Goal: Task Accomplishment & Management: Complete application form

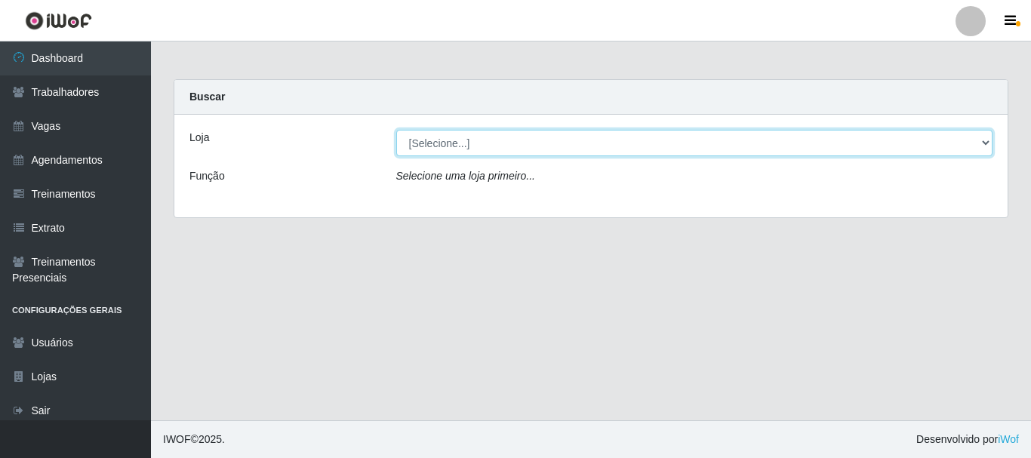
click at [988, 146] on select "[Selecione...] SuperFácil Atacado - Alto de São Manoel SuperFácil Atacado - Ema…" at bounding box center [694, 143] width 597 height 26
select select "540"
click at [396, 130] on select "[Selecione...] SuperFácil Atacado - Alto de São Manoel SuperFácil Atacado - Ema…" at bounding box center [694, 143] width 597 height 26
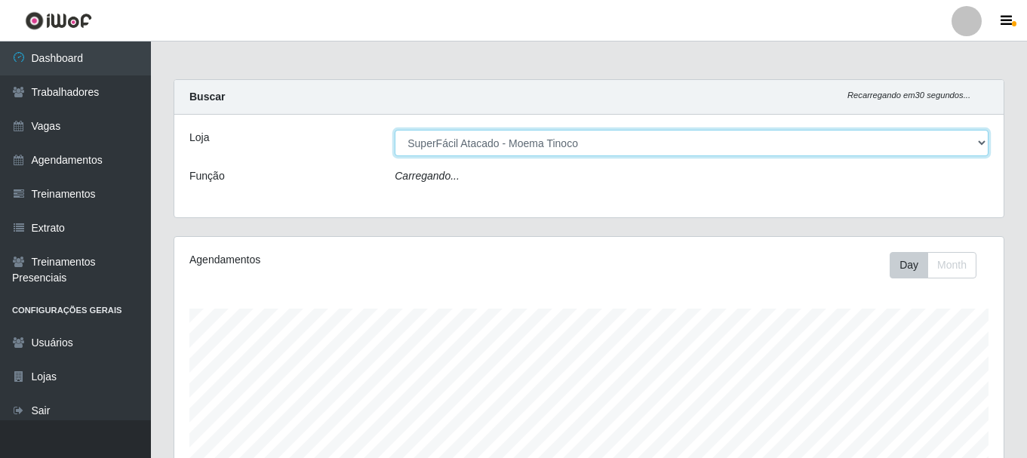
scroll to position [313, 829]
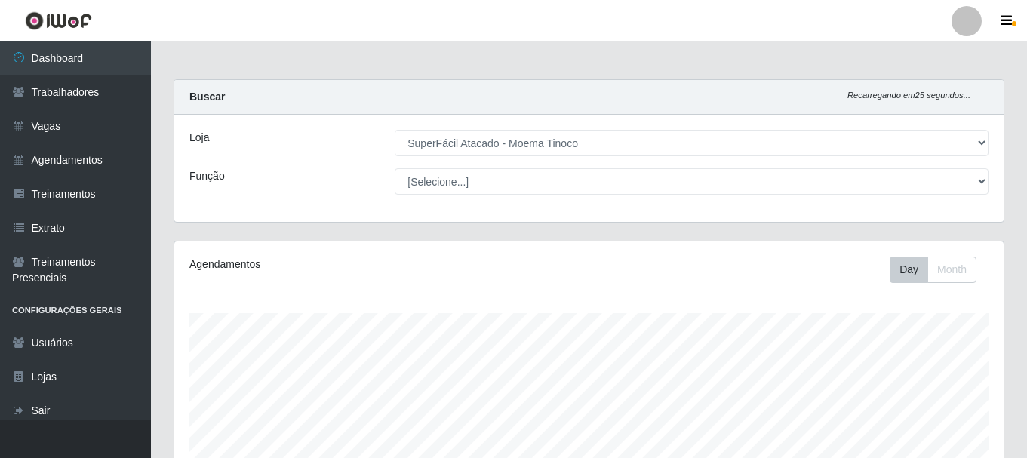
drag, startPoint x: 690, startPoint y: 306, endPoint x: 585, endPoint y: 275, distance: 109.6
click at [585, 275] on div "Day Month" at bounding box center [760, 270] width 479 height 26
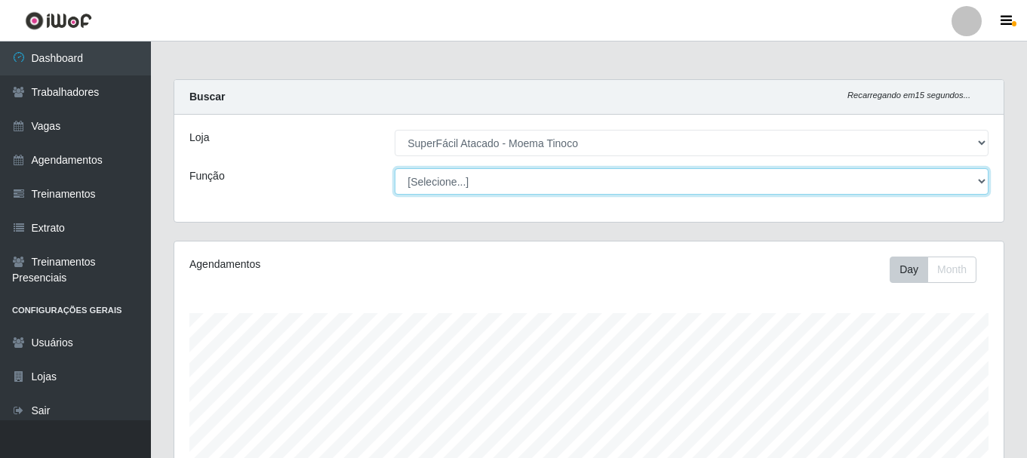
click at [979, 180] on select "[Selecione...] Embalador Embalador + Embalador ++ Operador de Caixa Operador de…" at bounding box center [692, 181] width 594 height 26
select select "72"
click at [395, 168] on select "[Selecione...] Embalador Embalador + Embalador ++ Operador de Caixa Operador de…" at bounding box center [692, 181] width 594 height 26
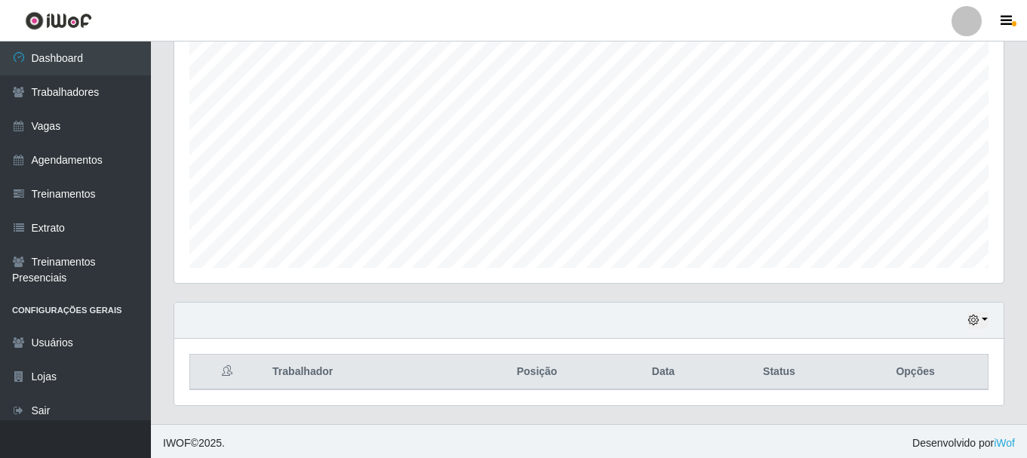
scroll to position [275, 0]
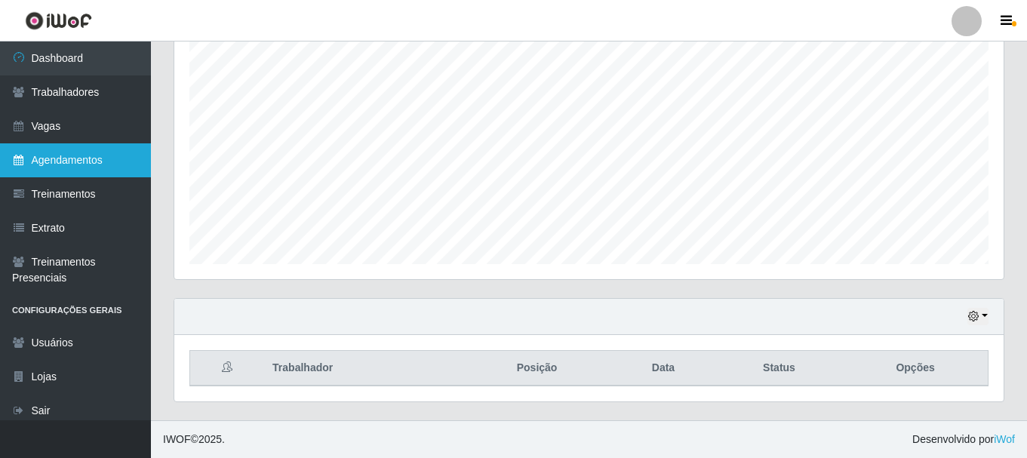
click at [29, 155] on link "Agendamentos" at bounding box center [75, 160] width 151 height 34
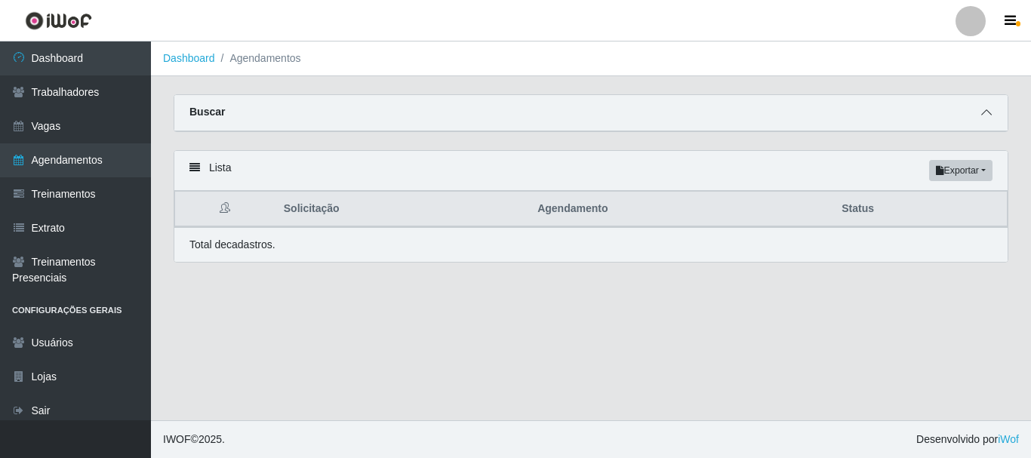
click at [984, 112] on icon at bounding box center [986, 112] width 11 height 11
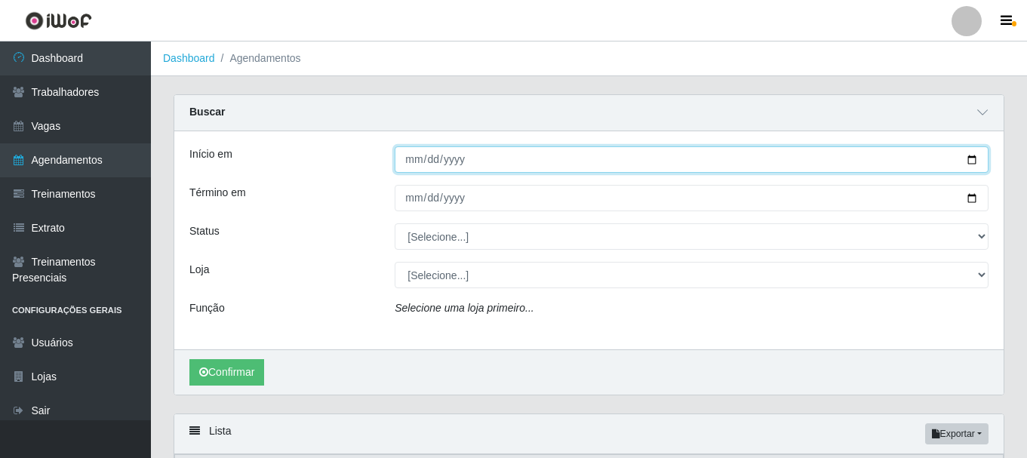
click at [973, 158] on input "Início em" at bounding box center [692, 159] width 594 height 26
type input "[DATE]"
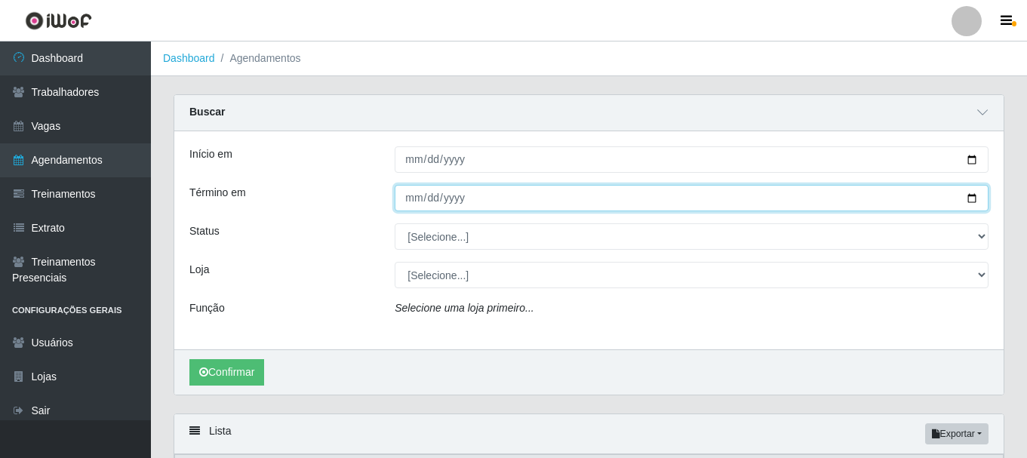
click at [975, 198] on input "Término em" at bounding box center [692, 198] width 594 height 26
type input "[DATE]"
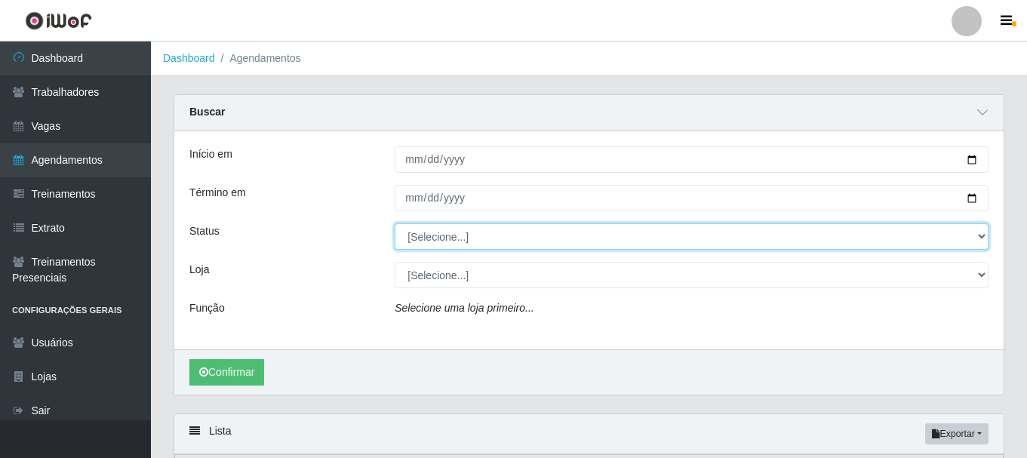
click at [982, 237] on select "[Selecione...] AGENDADO AGUARDANDO LIBERAR EM ANDAMENTO EM REVISÃO FINALIZADO C…" at bounding box center [692, 236] width 594 height 26
select select "AGENDADO"
click at [395, 224] on select "[Selecione...] AGENDADO AGUARDANDO LIBERAR EM ANDAMENTO EM REVISÃO FINALIZADO C…" at bounding box center [692, 236] width 594 height 26
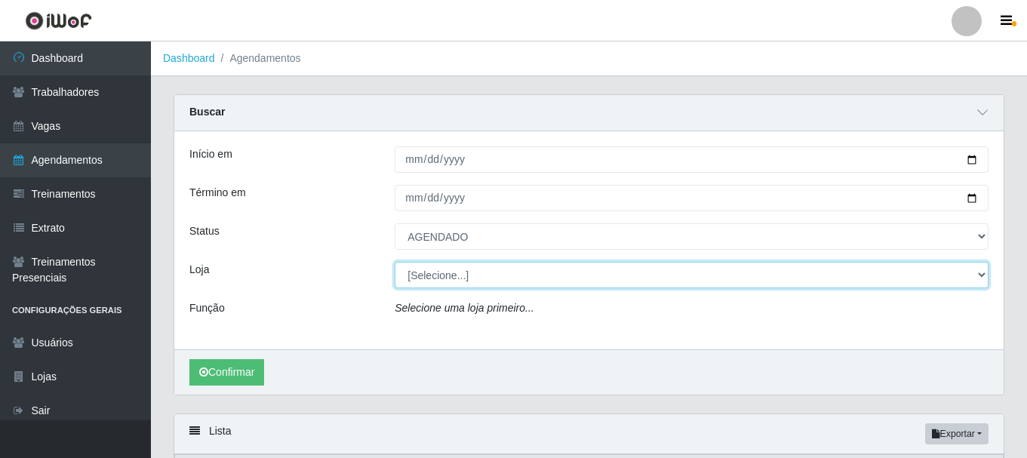
click at [982, 278] on select "[Selecione...] SuperFácil Atacado - Alto de São Manoel SuperFácil Atacado - Ema…" at bounding box center [692, 275] width 594 height 26
select select "540"
click at [395, 263] on select "[Selecione...] SuperFácil Atacado - Alto de São Manoel SuperFácil Atacado - Ema…" at bounding box center [692, 275] width 594 height 26
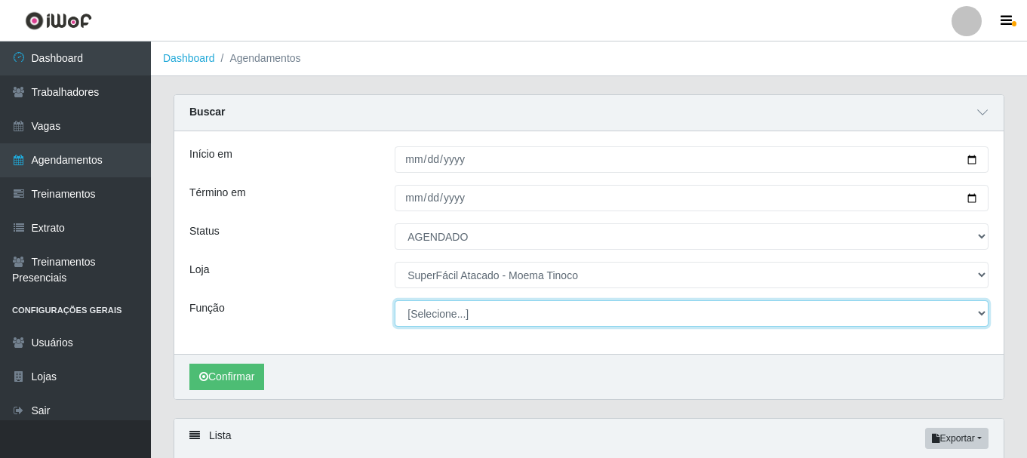
click at [982, 316] on select "[Selecione...] Embalador Embalador + Embalador ++ Operador de Caixa Operador de…" at bounding box center [692, 313] width 594 height 26
select select "72"
click at [395, 301] on select "[Selecione...] Embalador Embalador + Embalador ++ Operador de Caixa Operador de…" at bounding box center [692, 313] width 594 height 26
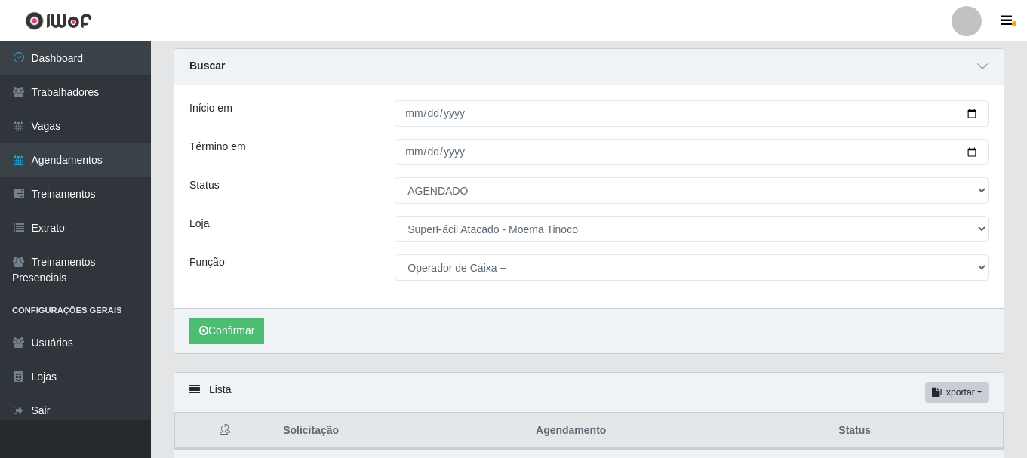
click at [1025, 291] on div "Carregando... Buscar Início em 2025-10-11 Término em 2025-10-11 Status [Selecio…" at bounding box center [589, 275] width 876 height 454
click at [233, 335] on button "Confirmar" at bounding box center [226, 331] width 75 height 26
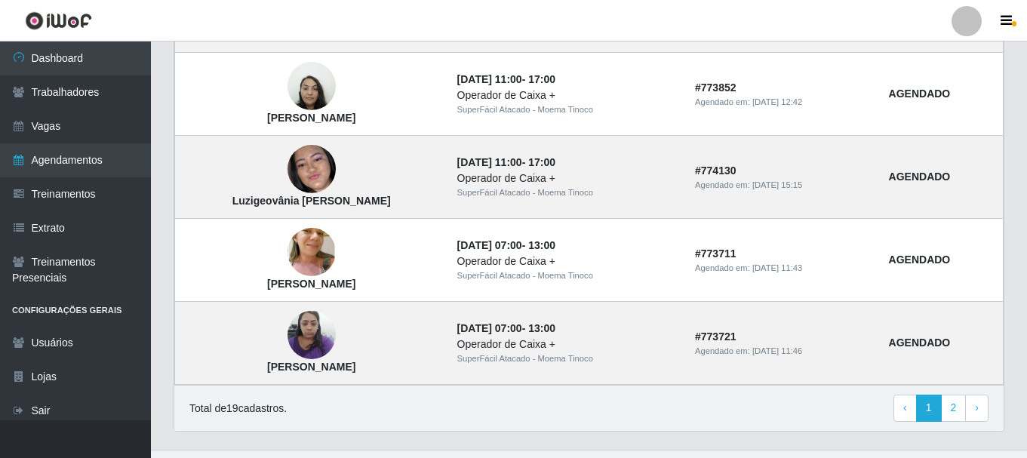
scroll to position [1385, 0]
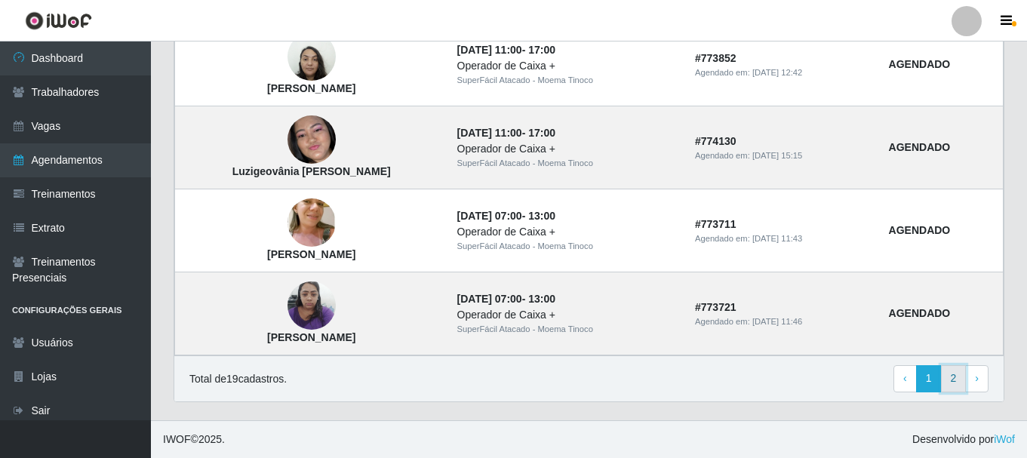
click at [951, 384] on link "2" at bounding box center [954, 378] width 26 height 27
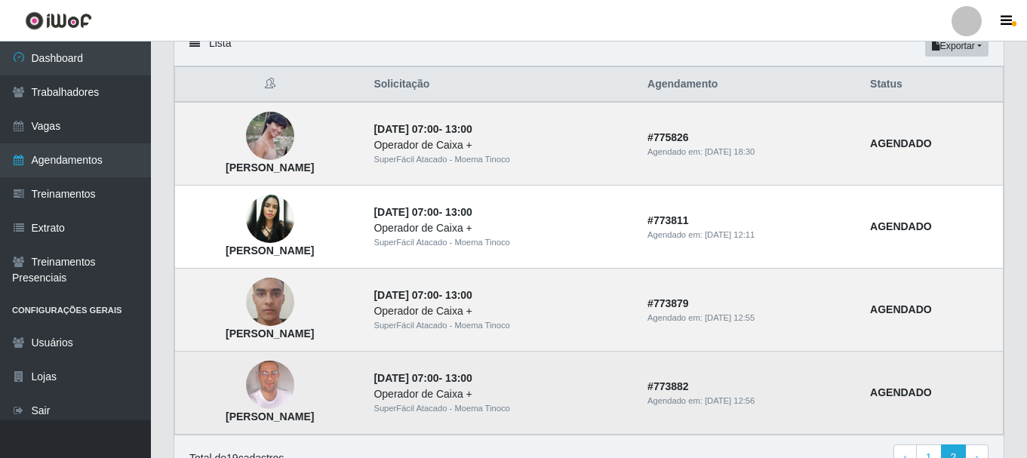
scroll to position [200, 0]
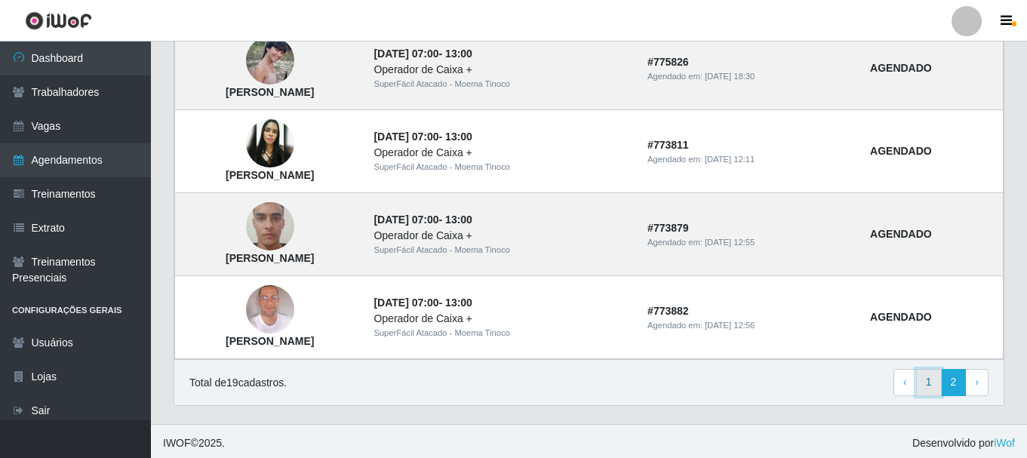
click at [931, 386] on link "1" at bounding box center [929, 382] width 26 height 27
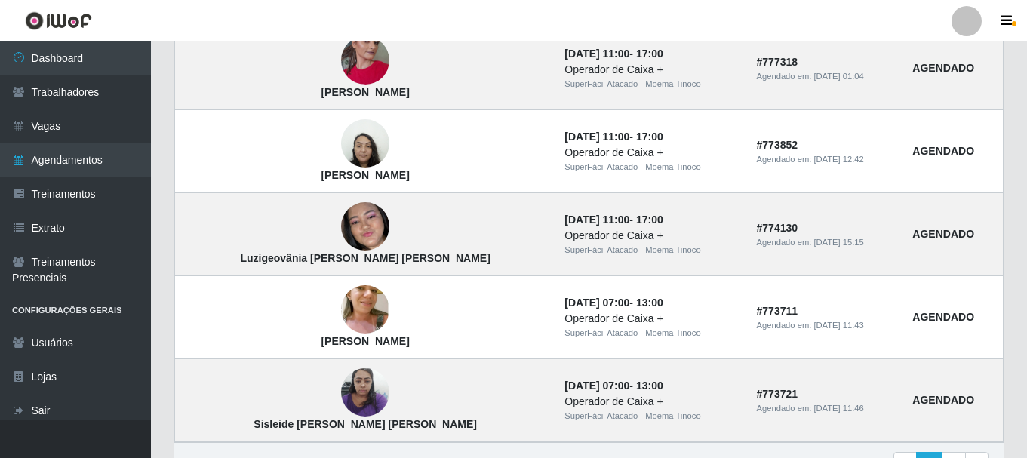
scroll to position [1056, 0]
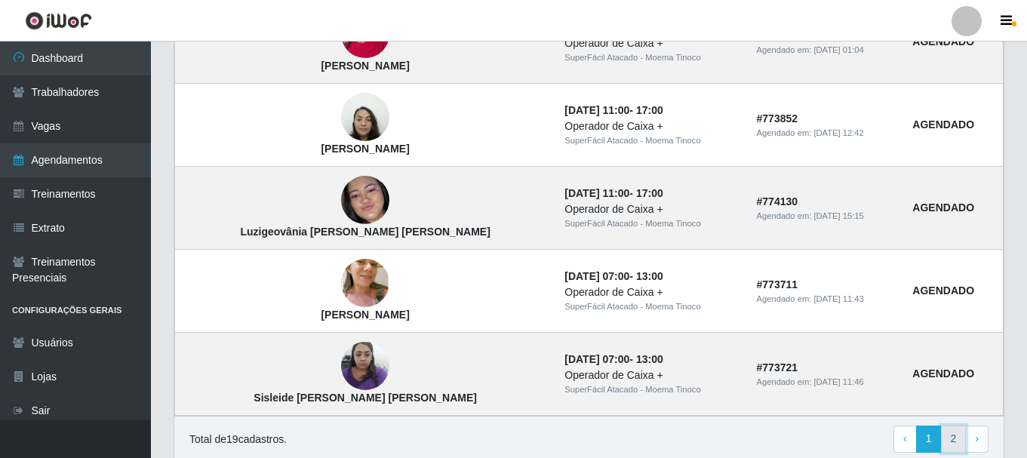
click at [949, 437] on link "2" at bounding box center [954, 439] width 26 height 27
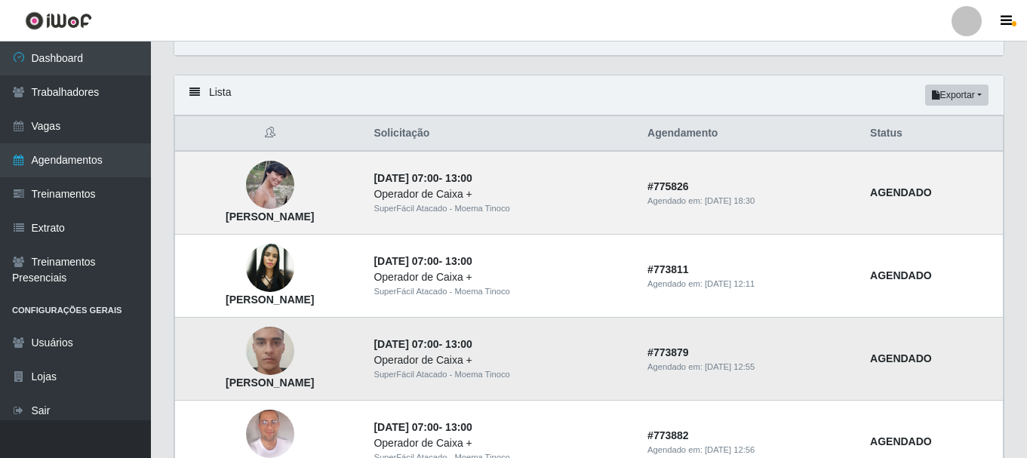
scroll to position [151, 0]
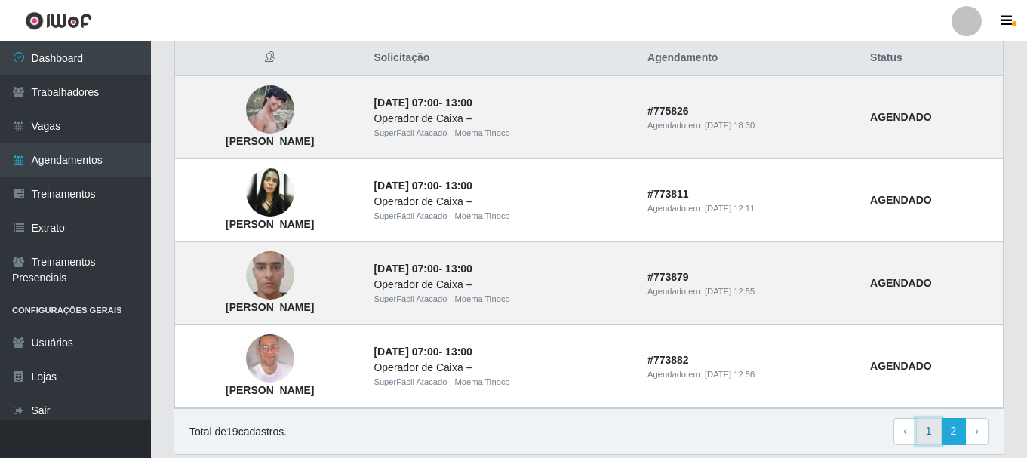
click at [933, 435] on link "1" at bounding box center [929, 431] width 26 height 27
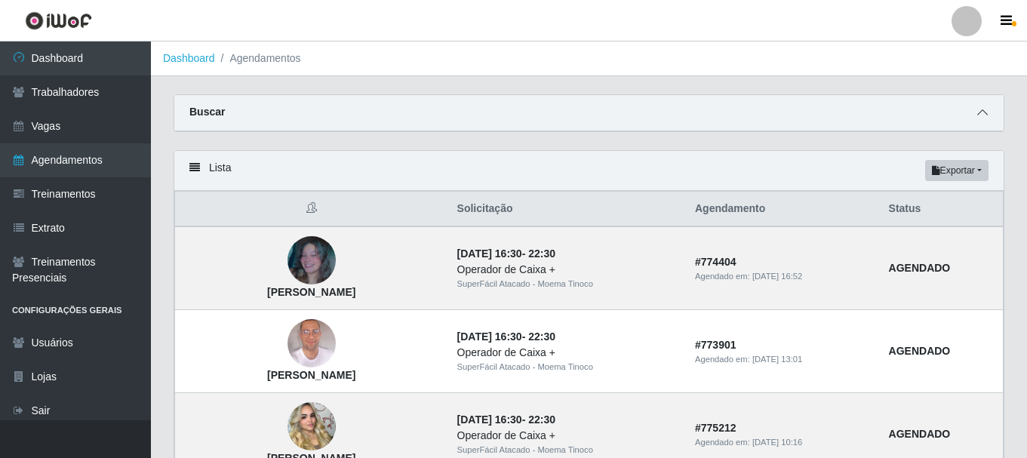
click at [983, 106] on span at bounding box center [982, 112] width 18 height 17
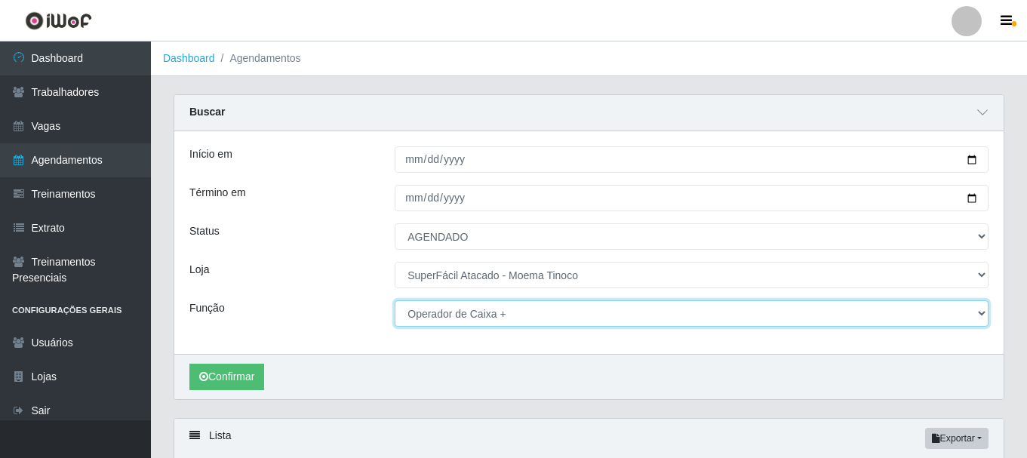
click at [980, 316] on select "[Selecione...] Embalador Embalador + Embalador ++ Operador de Caixa Operador de…" at bounding box center [692, 313] width 594 height 26
select select "70"
click at [395, 301] on select "[Selecione...] Embalador Embalador + Embalador ++ Operador de Caixa Operador de…" at bounding box center [692, 313] width 594 height 26
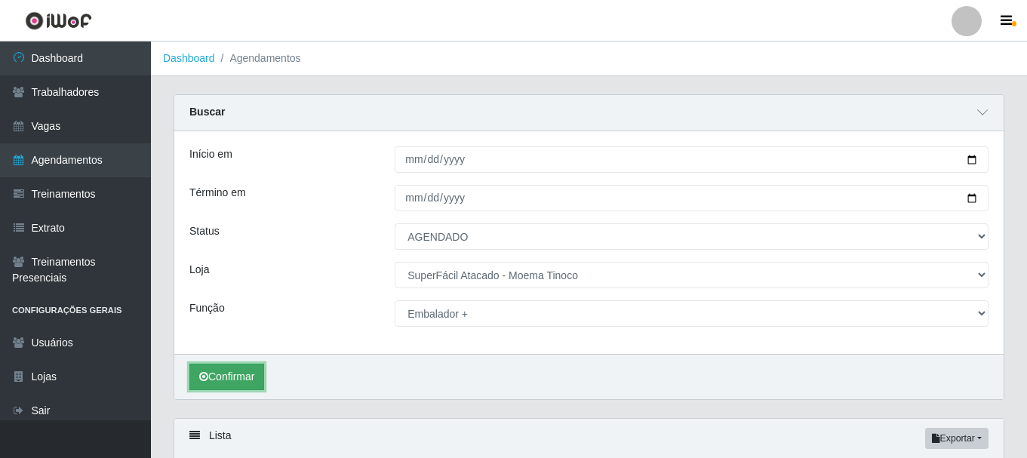
click at [235, 377] on button "Confirmar" at bounding box center [226, 377] width 75 height 26
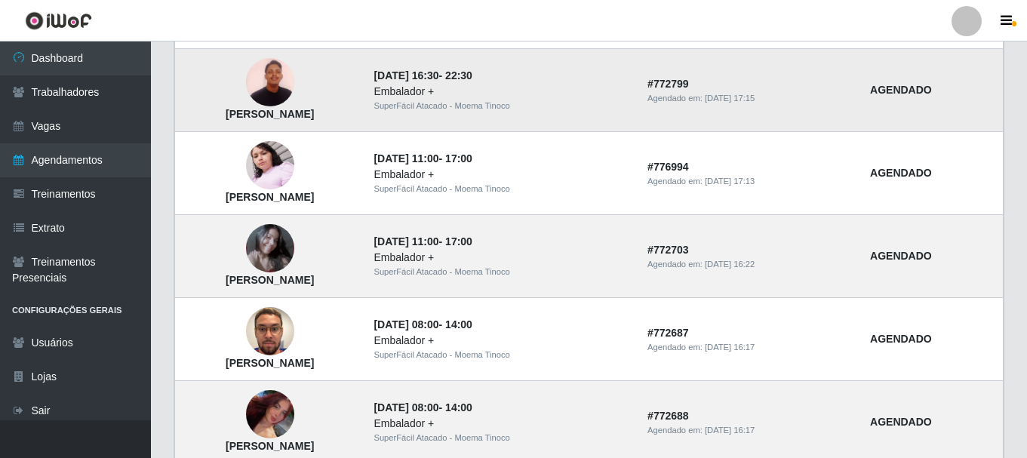
scroll to position [646, 0]
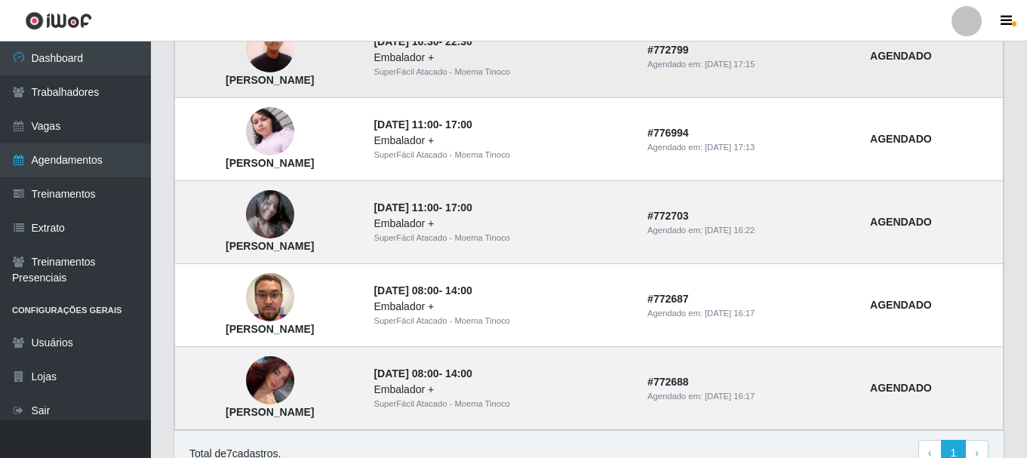
click at [626, 329] on td "[DATE] 08:00 - 14:00 Embalador + SuperFácil Atacado - Moema Tinoco" at bounding box center [501, 305] width 274 height 83
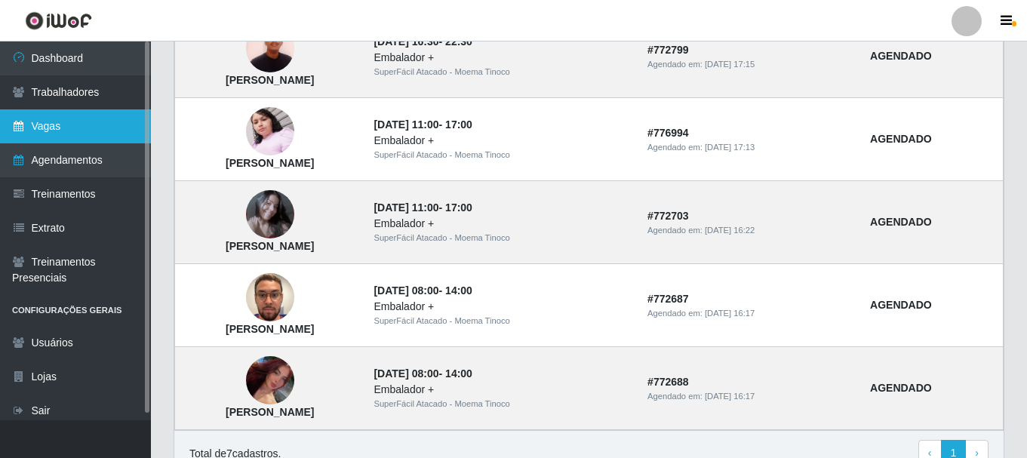
click at [36, 121] on link "Vagas" at bounding box center [75, 126] width 151 height 34
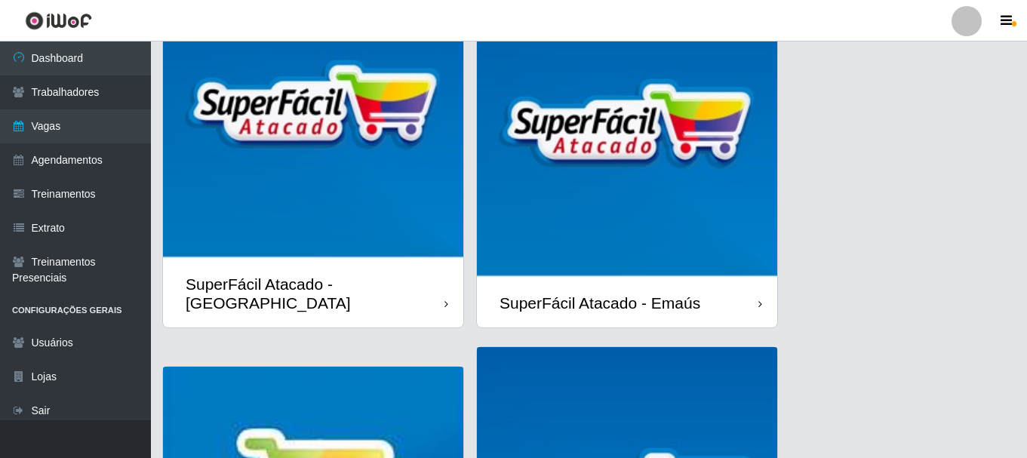
scroll to position [151, 0]
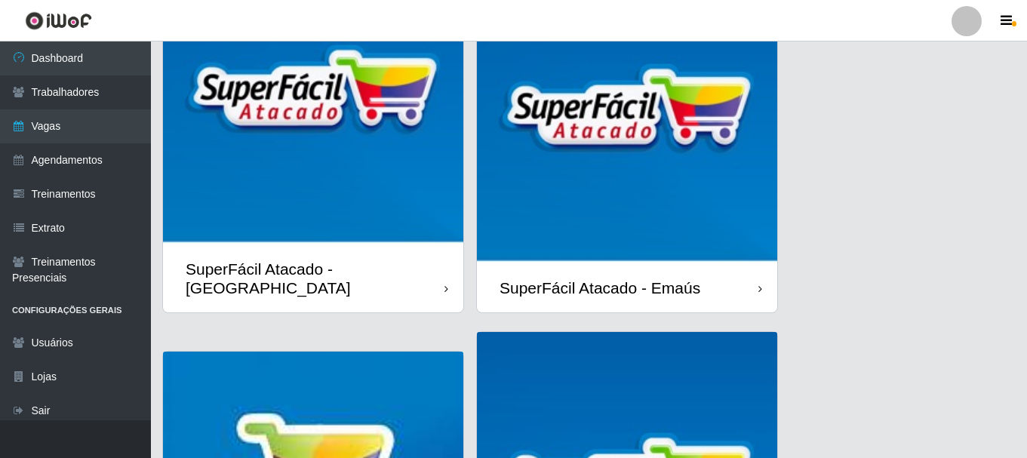
click at [592, 287] on div "SuperFácil Atacado - Emaús" at bounding box center [600, 287] width 201 height 19
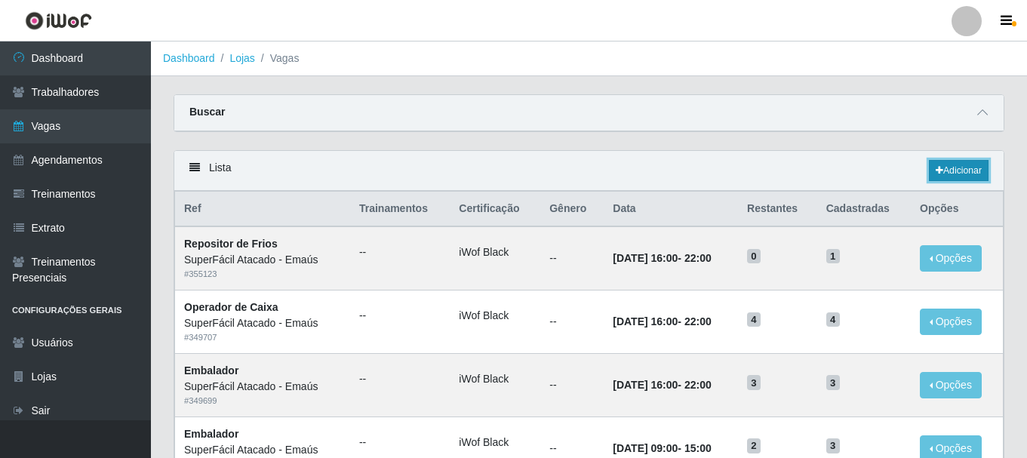
click at [970, 168] on link "Adicionar" at bounding box center [959, 170] width 60 height 21
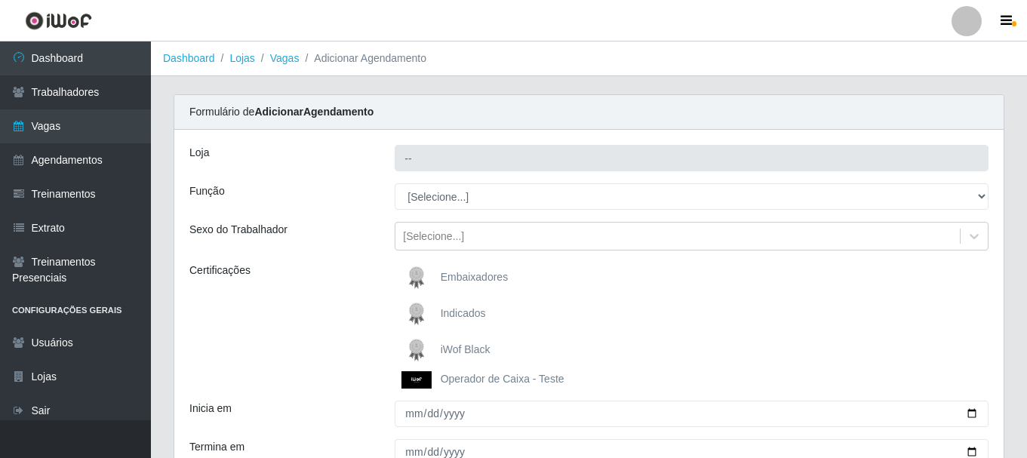
type input "SuperFácil Atacado - Emaús"
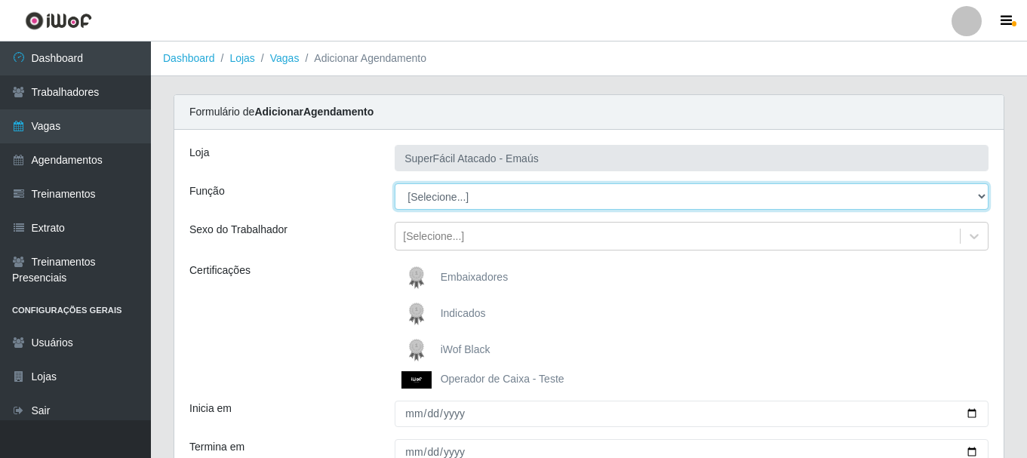
click at [984, 198] on select "[Selecione...] Auxiliar de Estacionamento Auxiliar de Estacionamento + Auxiliar…" at bounding box center [692, 196] width 594 height 26
select select "72"
click at [395, 183] on select "[Selecione...] Auxiliar de Estacionamento Auxiliar de Estacionamento + Auxiliar…" at bounding box center [692, 196] width 594 height 26
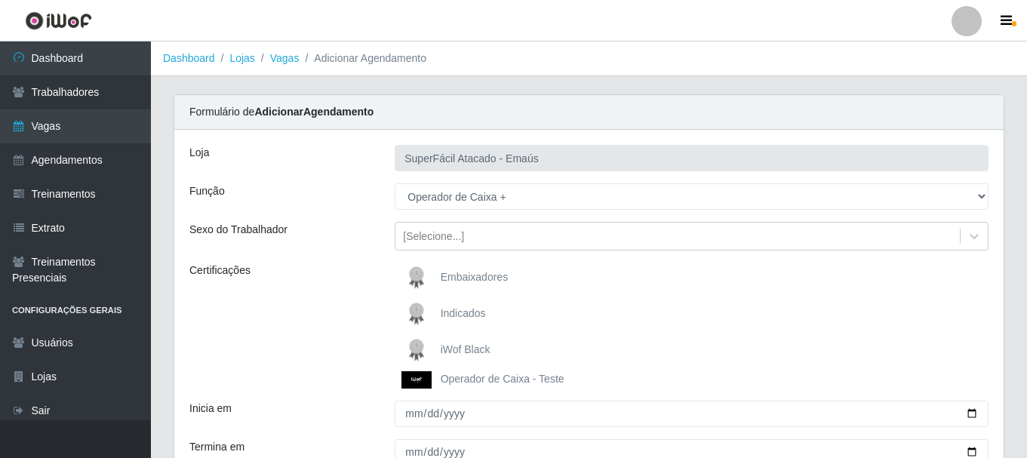
click at [454, 343] on span "iWof Black" at bounding box center [466, 349] width 50 height 12
click at [0, 0] on input "iWof Black" at bounding box center [0, 0] width 0 height 0
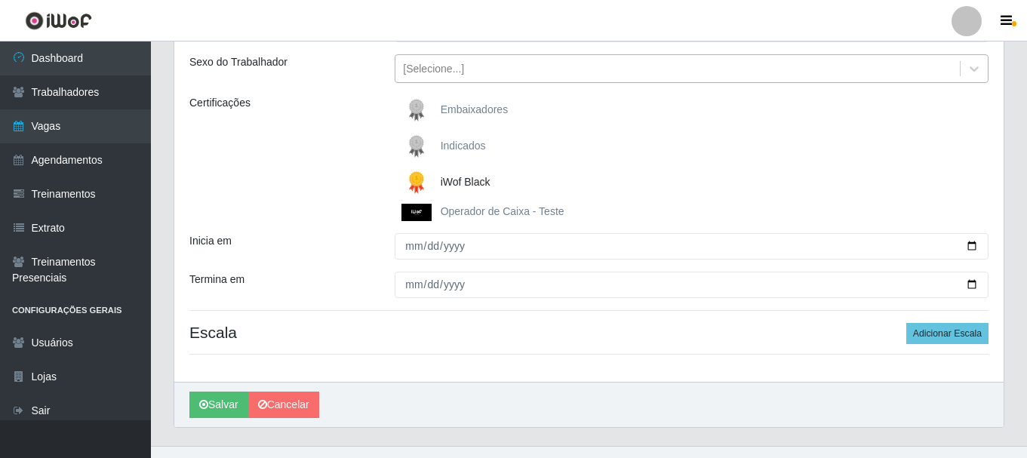
scroll to position [194, 0]
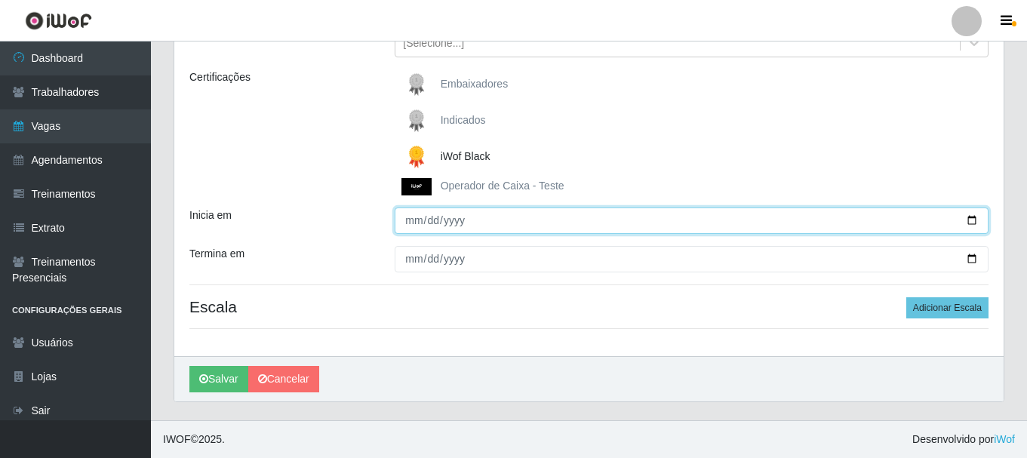
click at [974, 217] on input "Inicia em" at bounding box center [692, 221] width 594 height 26
type input "[DATE]"
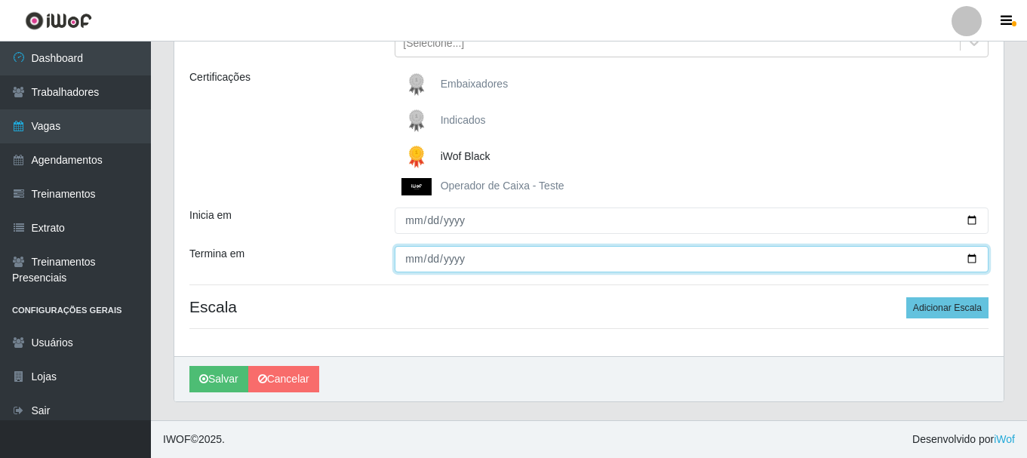
click at [974, 260] on input "Termina em" at bounding box center [692, 259] width 594 height 26
type input "[DATE]"
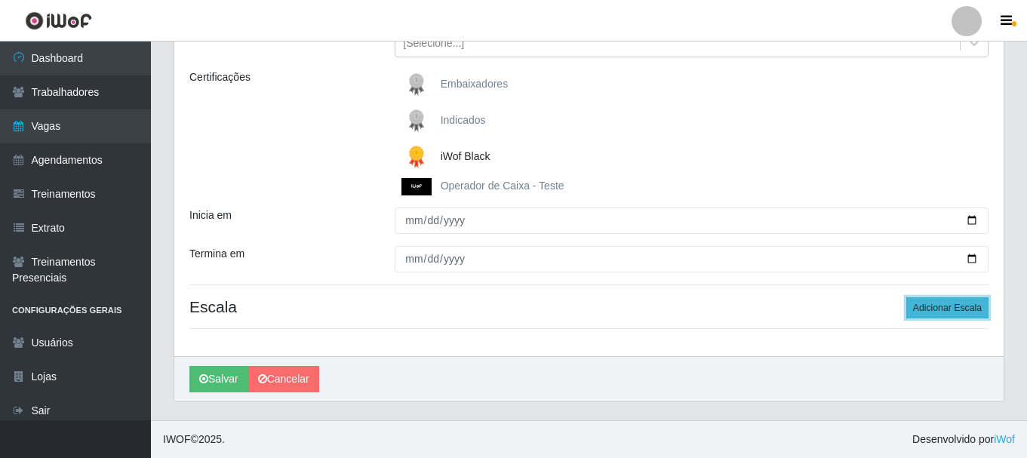
click at [927, 310] on button "Adicionar Escala" at bounding box center [947, 307] width 82 height 21
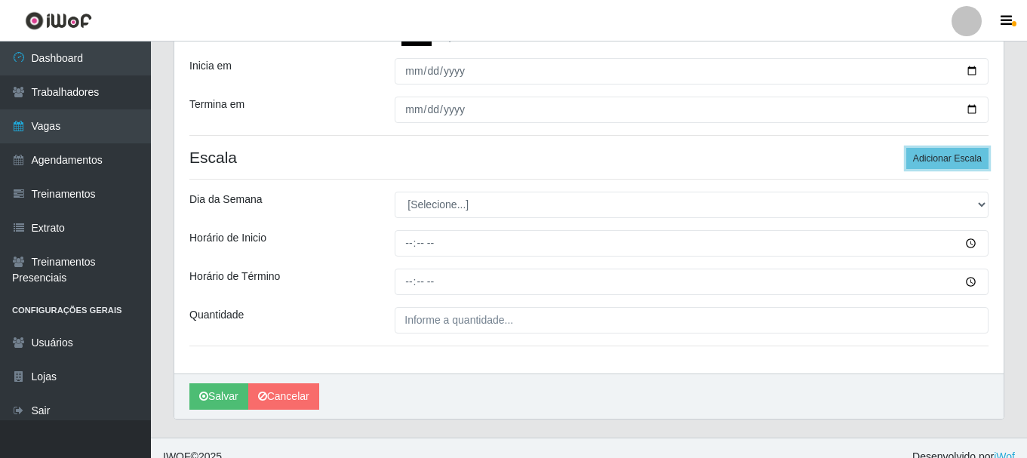
scroll to position [345, 0]
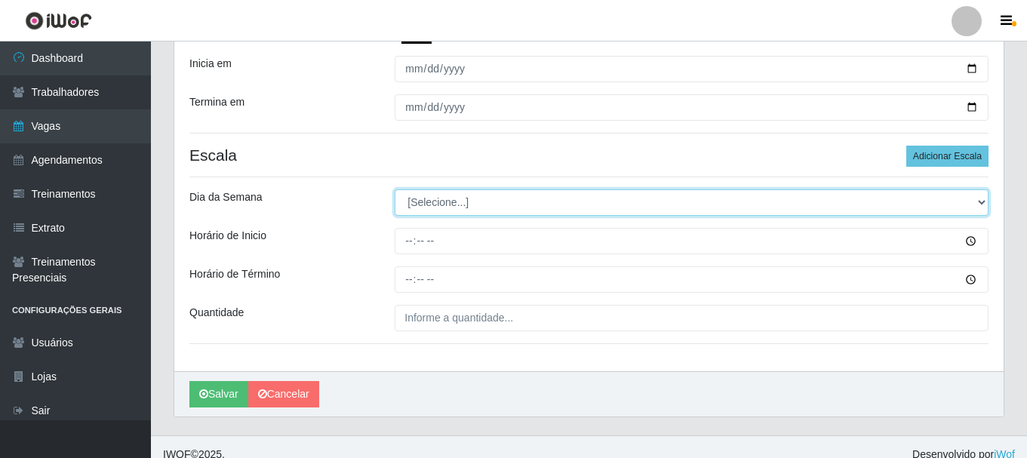
click at [982, 204] on select "[Selecione...] Segunda Terça Quarta Quinta Sexta Sábado Domingo" at bounding box center [692, 202] width 594 height 26
select select "6"
click at [395, 189] on select "[Selecione...] Segunda Terça Quarta Quinta Sexta Sábado Domingo" at bounding box center [692, 202] width 594 height 26
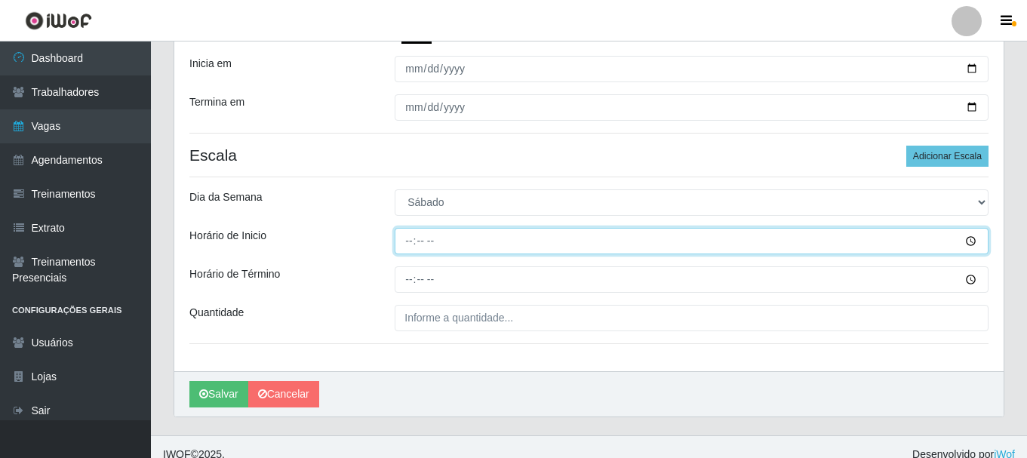
click at [408, 241] on input "Horário de Inicio" at bounding box center [692, 241] width 594 height 26
type input "07:00"
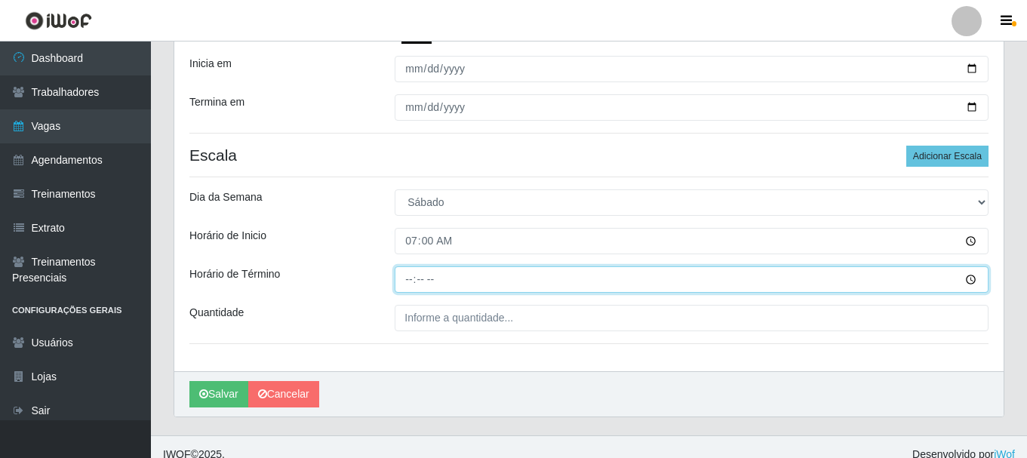
click at [405, 278] on input "Horário de Término" at bounding box center [692, 279] width 594 height 26
type input "13:00"
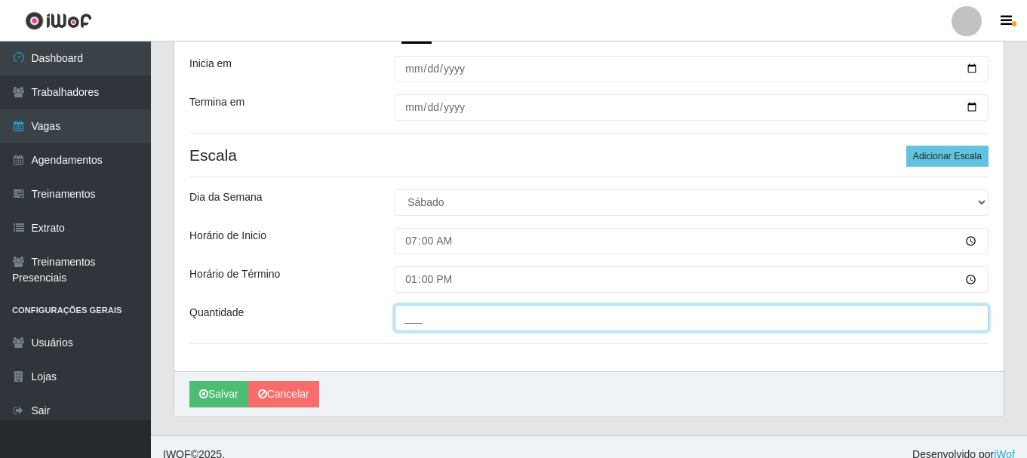
click at [450, 322] on input "___" at bounding box center [692, 318] width 594 height 26
type input "2__"
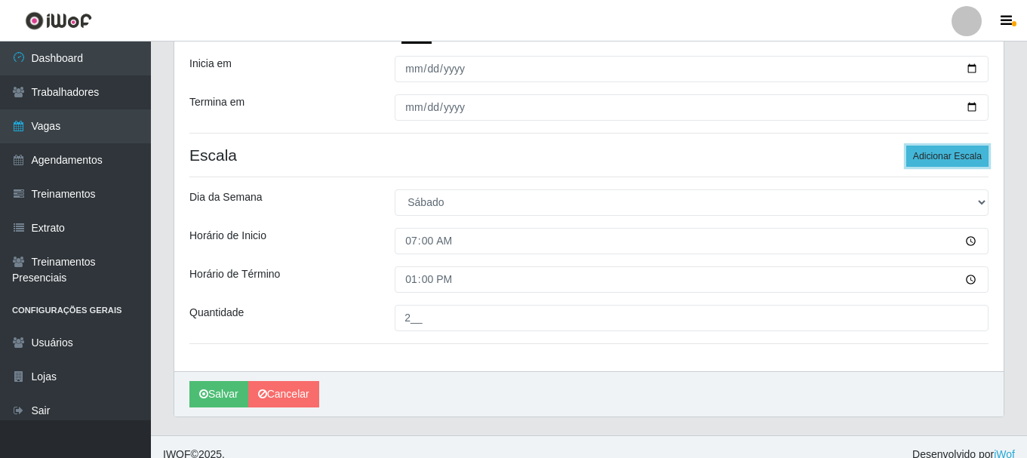
click at [959, 149] on button "Adicionar Escala" at bounding box center [947, 156] width 82 height 21
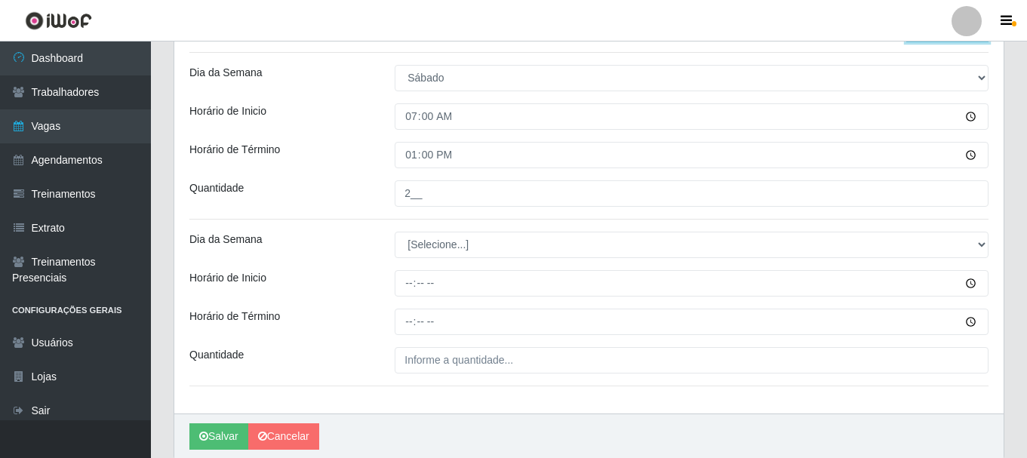
scroll to position [496, 0]
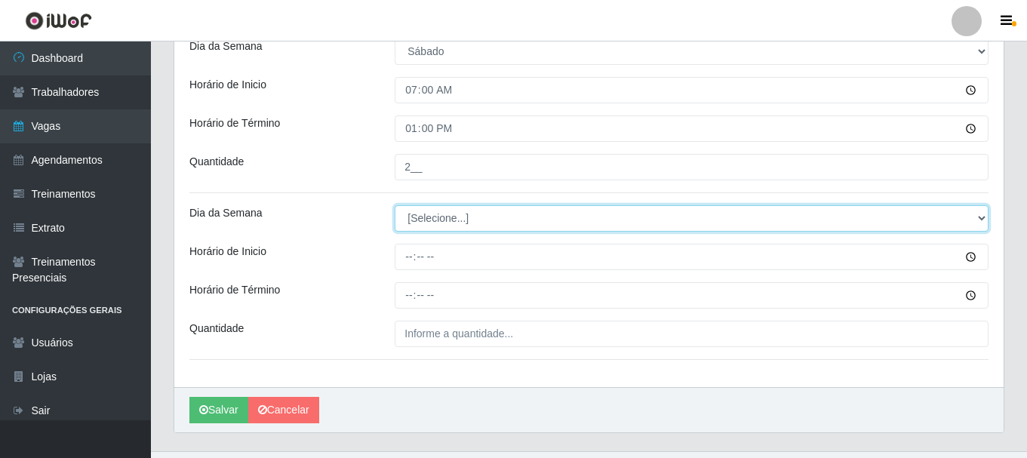
click at [983, 222] on select "[Selecione...] Segunda Terça Quarta Quinta Sexta Sábado Domingo" at bounding box center [692, 218] width 594 height 26
select select "6"
click at [395, 205] on select "[Selecione...] Segunda Terça Quarta Quinta Sexta Sábado Domingo" at bounding box center [692, 218] width 594 height 26
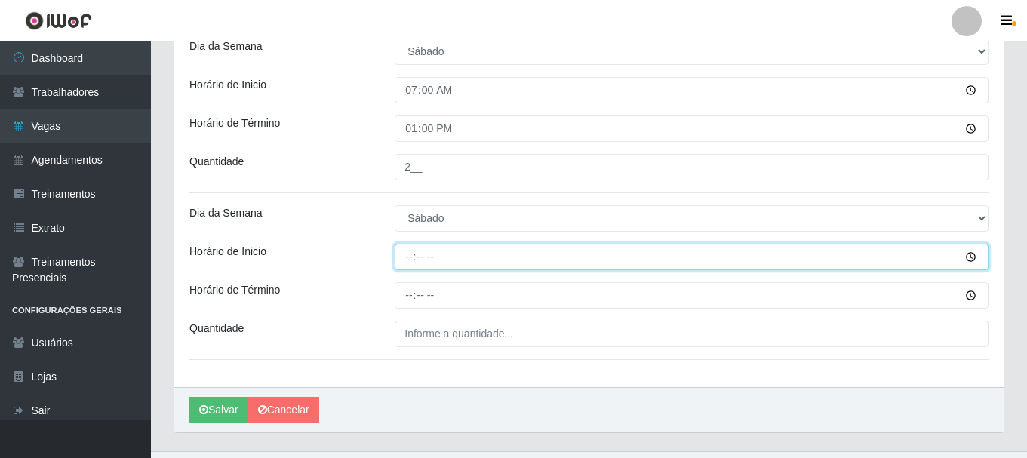
click at [413, 260] on input "Horário de Inicio" at bounding box center [692, 257] width 594 height 26
type input "11:00"
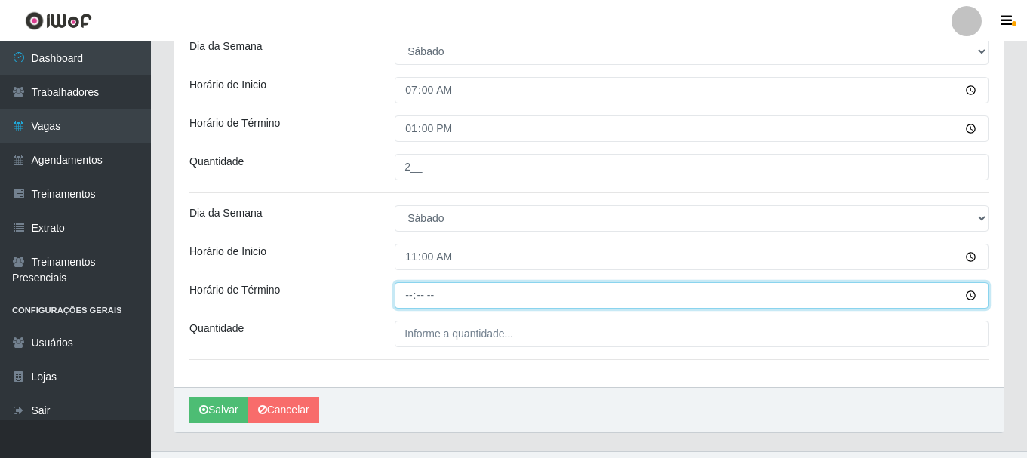
click at [406, 291] on input "Horário de Término" at bounding box center [692, 295] width 594 height 26
type input "17:00"
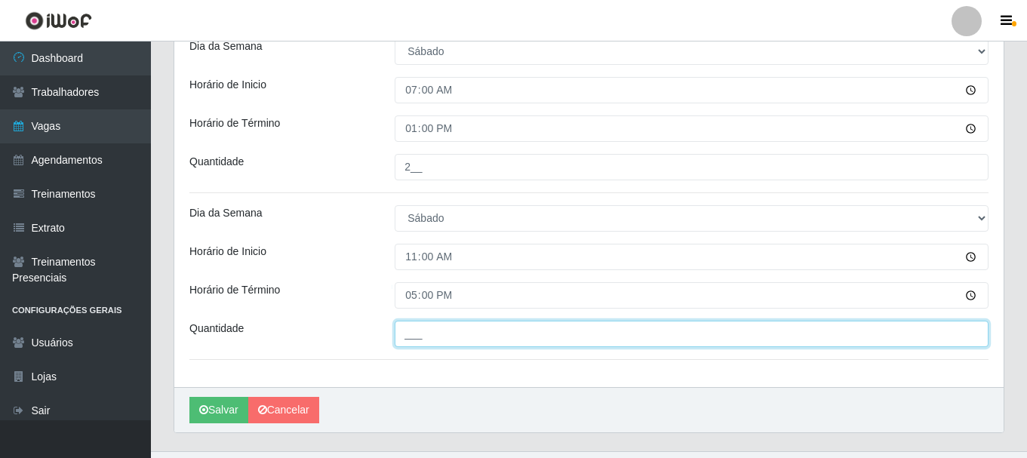
click at [417, 339] on input "___" at bounding box center [692, 334] width 594 height 26
type input "3__"
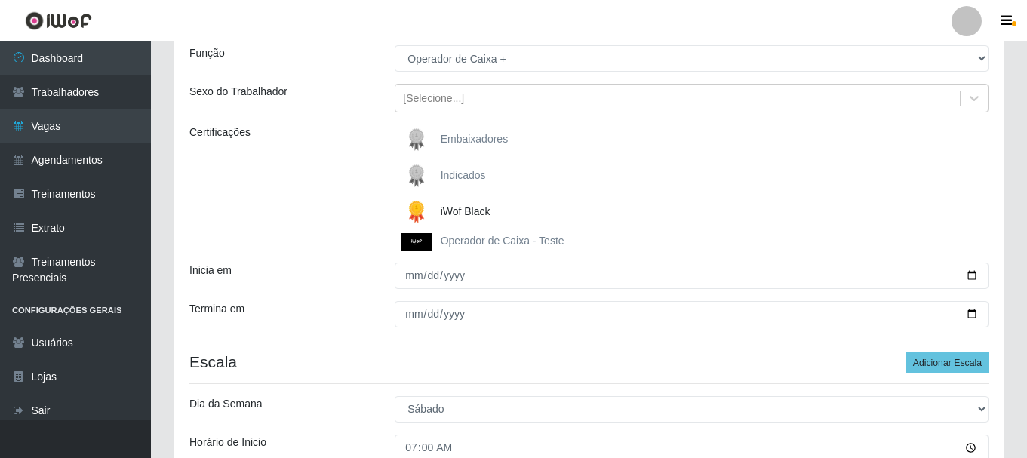
scroll to position [0, 0]
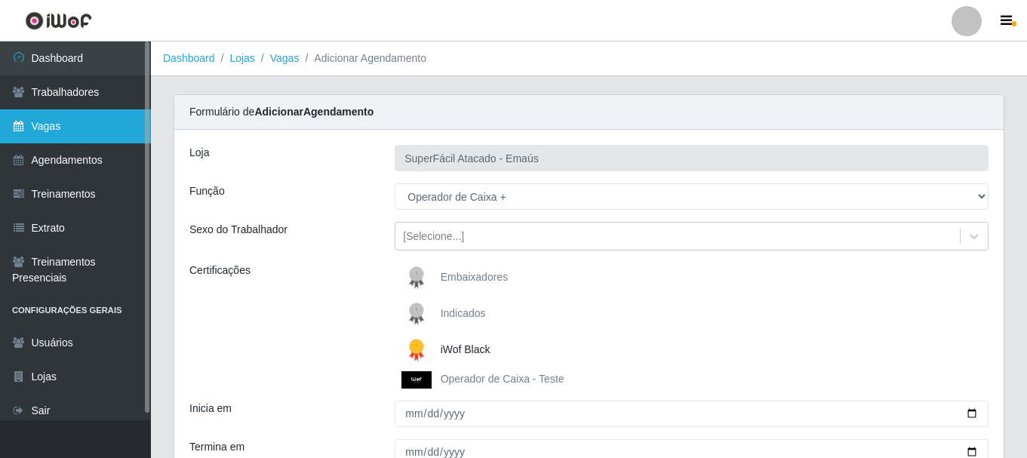
click at [102, 124] on link "Vagas" at bounding box center [75, 126] width 151 height 34
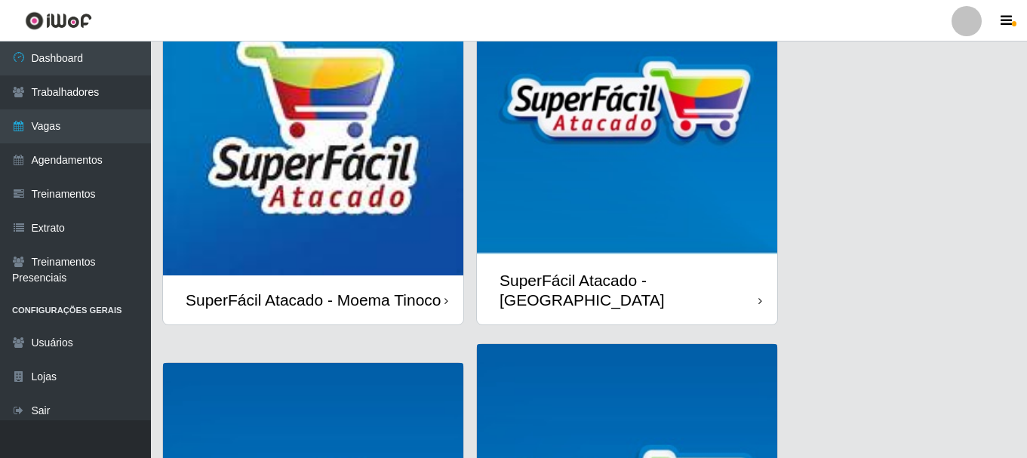
scroll to position [528, 0]
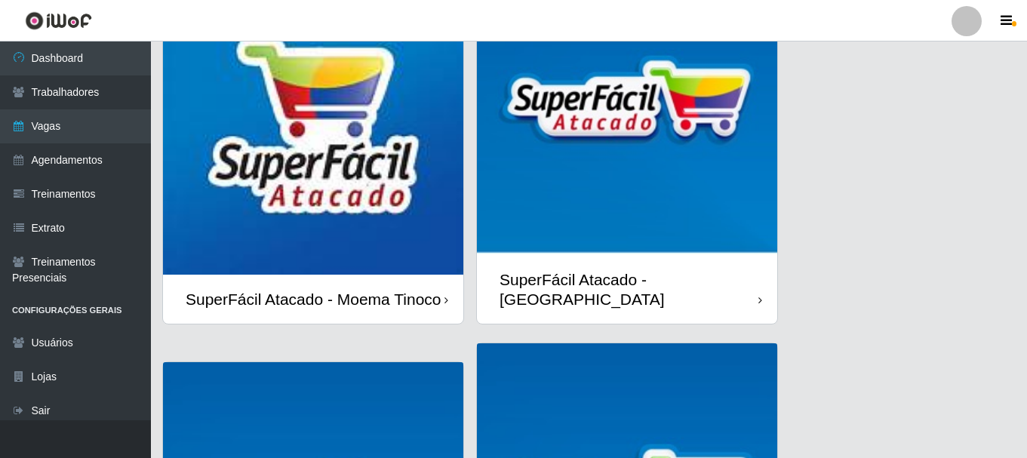
click at [360, 195] on img at bounding box center [313, 124] width 300 height 300
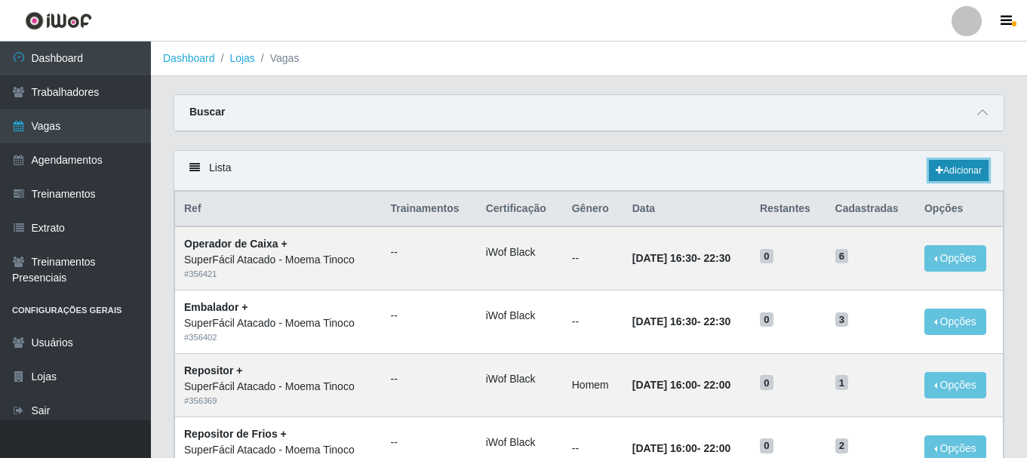
click at [951, 174] on link "Adicionar" at bounding box center [959, 170] width 60 height 21
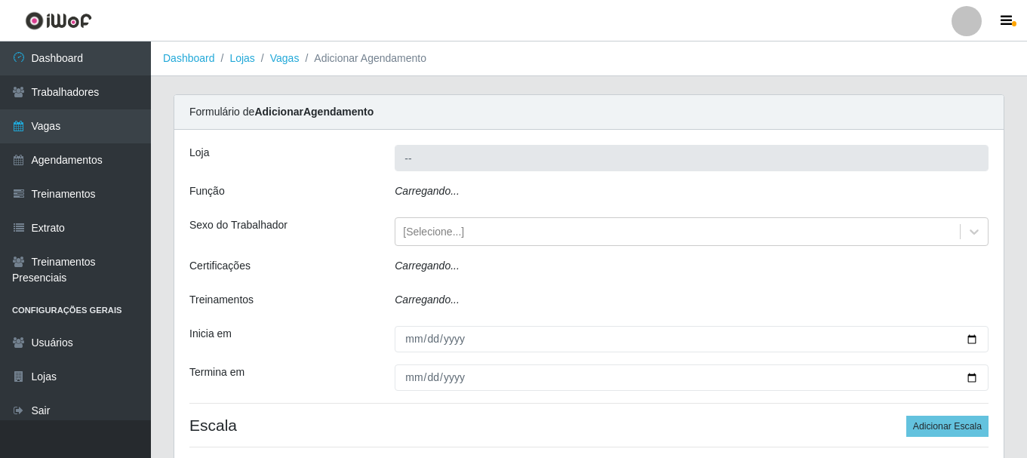
type input "SuperFácil Atacado - Moema Tinoco"
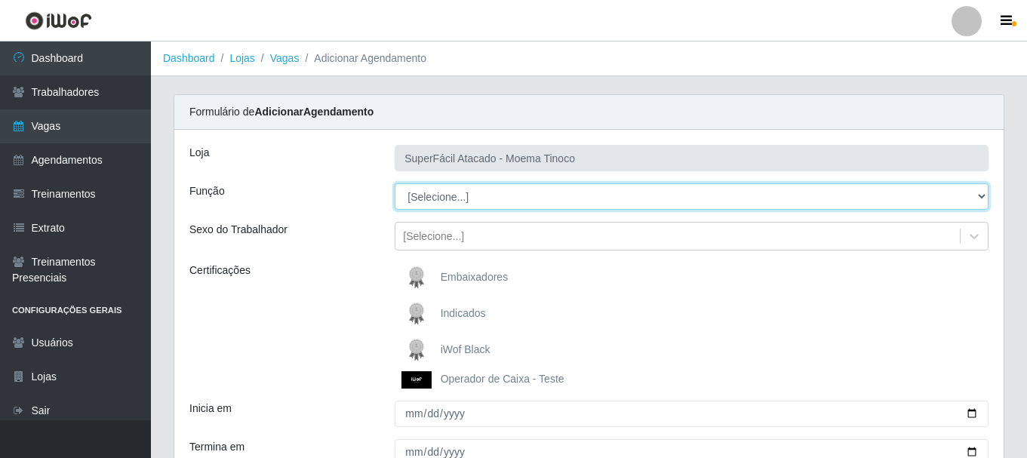
click at [982, 197] on select "[Selecione...] Embalador Embalador + Embalador ++ Operador de Caixa Operador de…" at bounding box center [692, 196] width 594 height 26
select select "72"
click at [395, 183] on select "[Selecione...] Embalador Embalador + Embalador ++ Operador de Caixa Operador de…" at bounding box center [692, 196] width 594 height 26
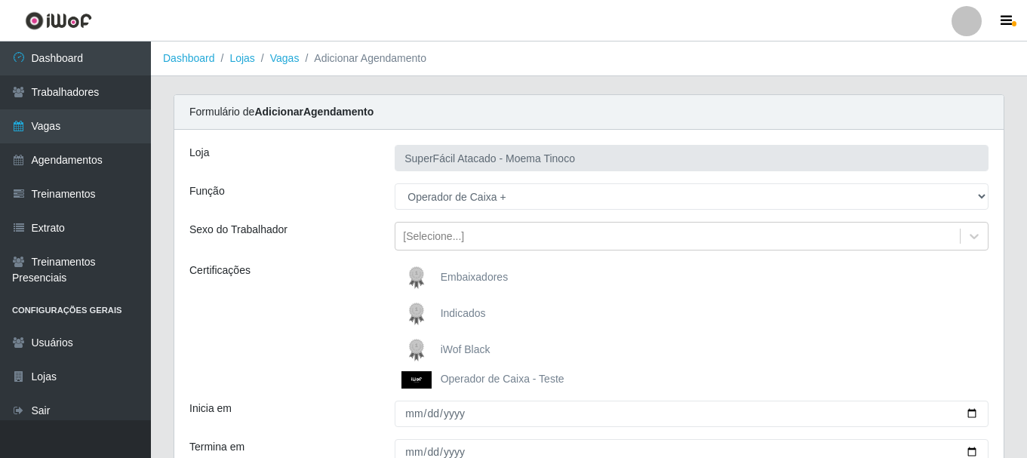
click at [421, 346] on img at bounding box center [419, 350] width 36 height 30
click at [0, 0] on input "iWof Black" at bounding box center [0, 0] width 0 height 0
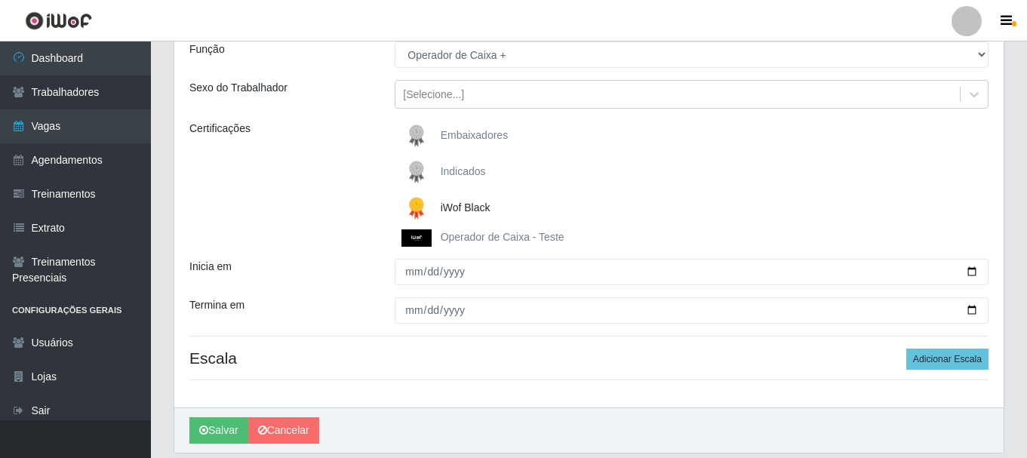
scroll to position [151, 0]
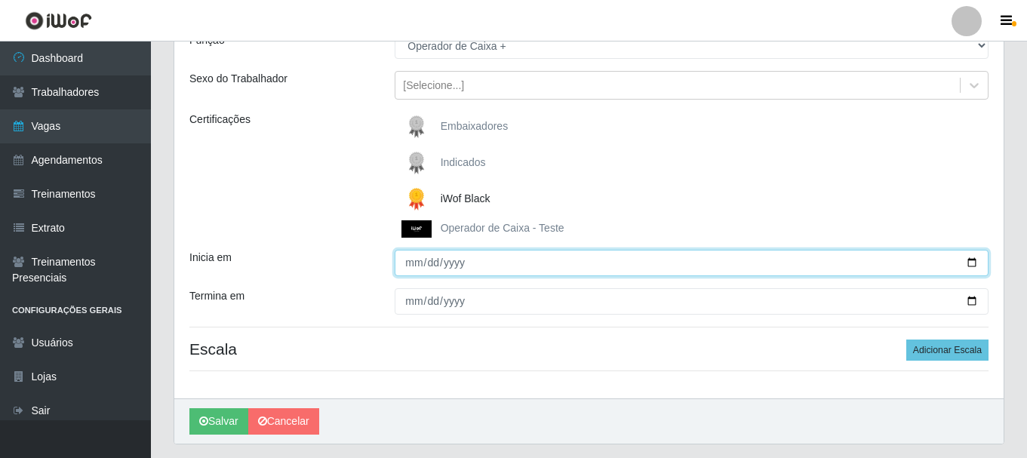
click at [972, 264] on input "Inicia em" at bounding box center [692, 263] width 594 height 26
type input "[DATE]"
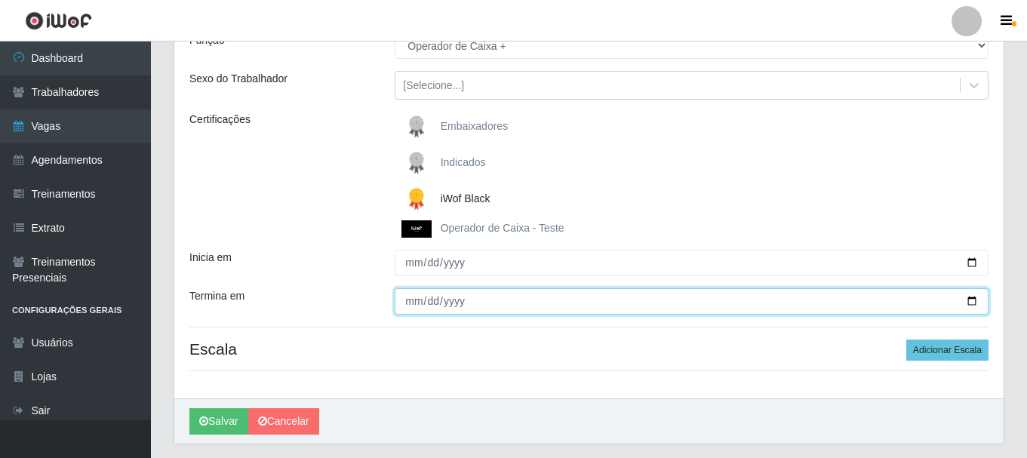
click at [970, 300] on input "Termina em" at bounding box center [692, 301] width 594 height 26
type input "[DATE]"
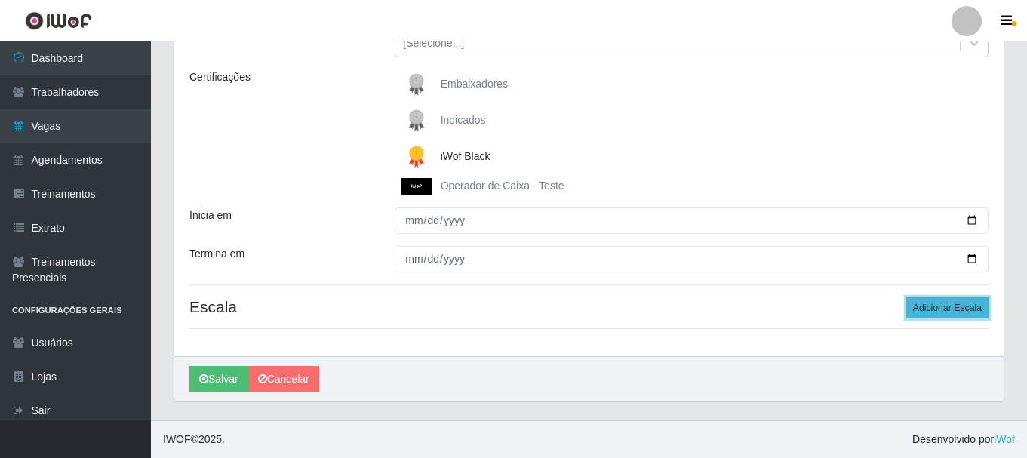
click at [925, 309] on button "Adicionar Escala" at bounding box center [947, 307] width 82 height 21
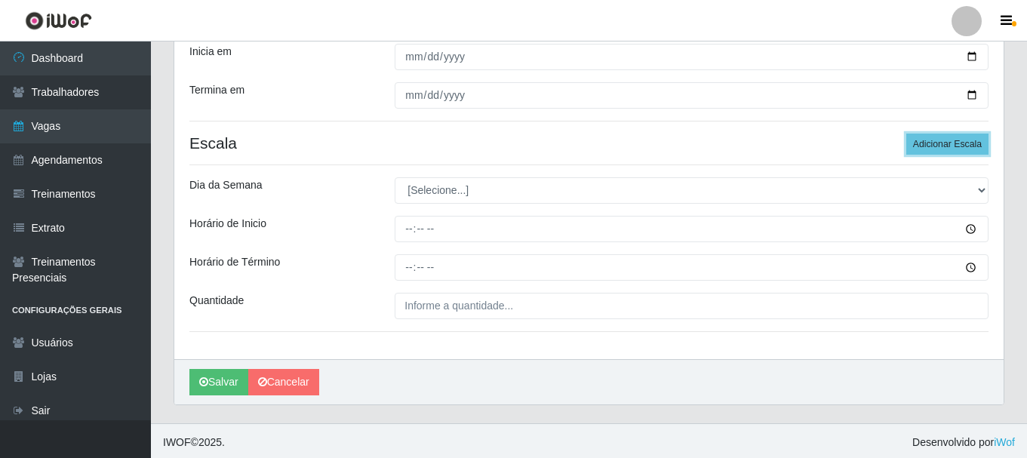
scroll to position [361, 0]
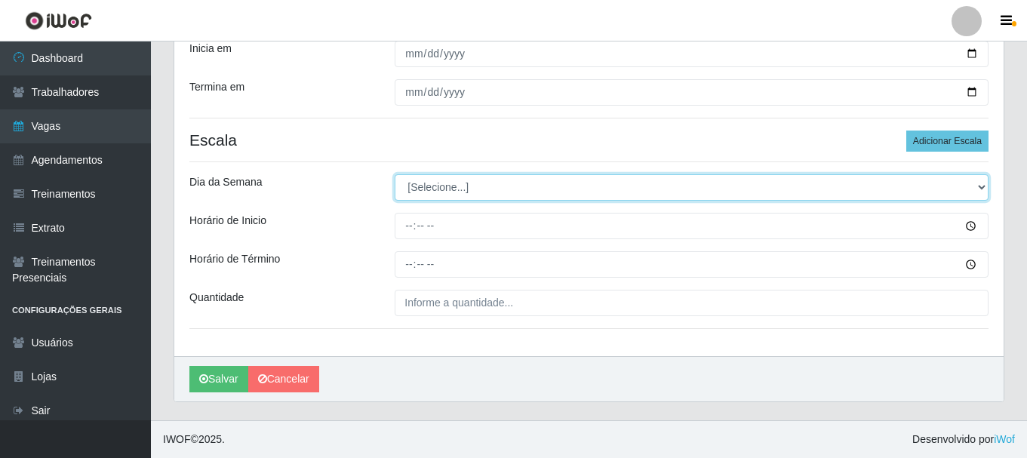
click at [979, 187] on select "[Selecione...] Segunda Terça Quarta Quinta Sexta Sábado Domingo" at bounding box center [692, 187] width 594 height 26
select select "6"
click at [395, 174] on select "[Selecione...] Segunda Terça Quarta Quinta Sexta Sábado Domingo" at bounding box center [692, 187] width 594 height 26
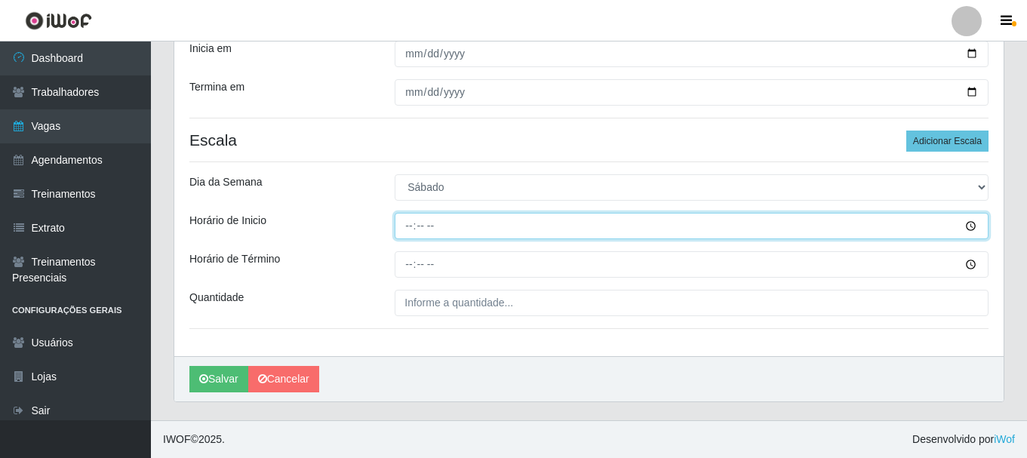
click at [413, 225] on input "Horário de Inicio" at bounding box center [692, 226] width 594 height 26
type input "07:00"
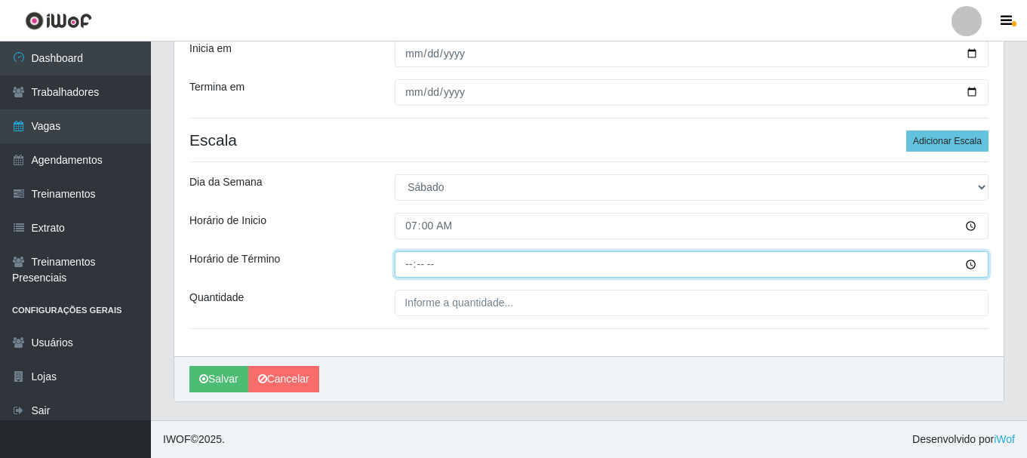
click at [413, 263] on input "Horário de Término" at bounding box center [692, 264] width 594 height 26
type input "13:00"
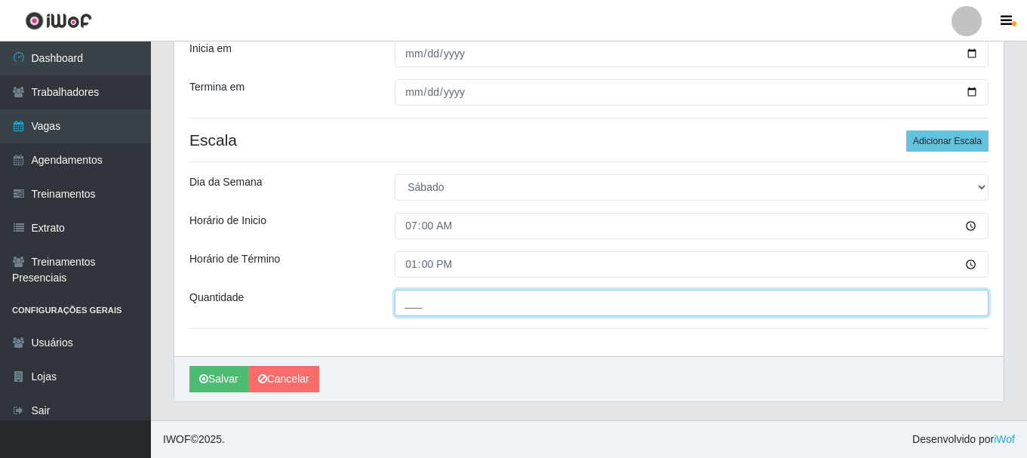
click at [434, 302] on input "___" at bounding box center [692, 303] width 594 height 26
type input "2__"
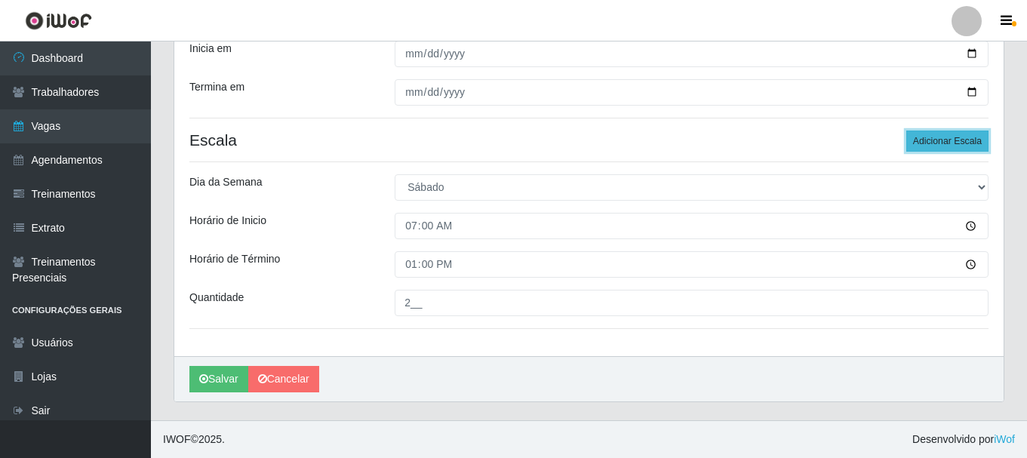
click at [941, 140] on button "Adicionar Escala" at bounding box center [947, 141] width 82 height 21
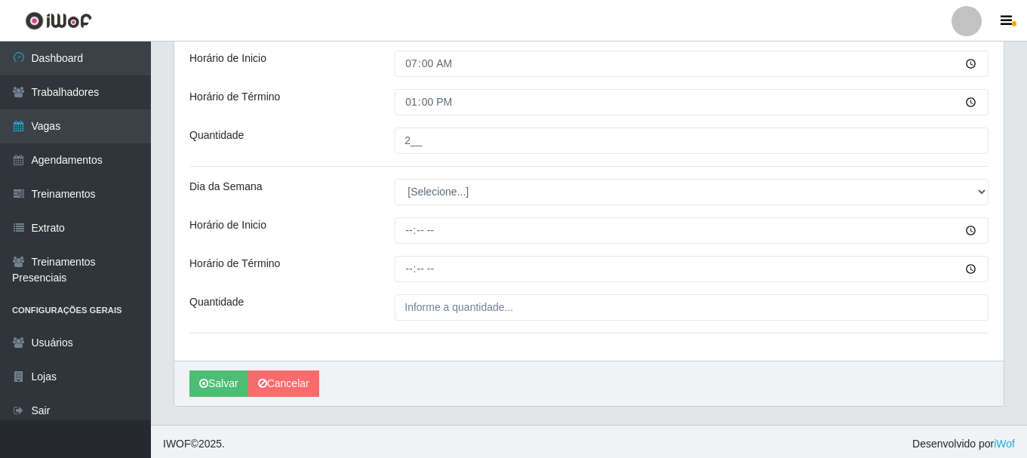
scroll to position [527, 0]
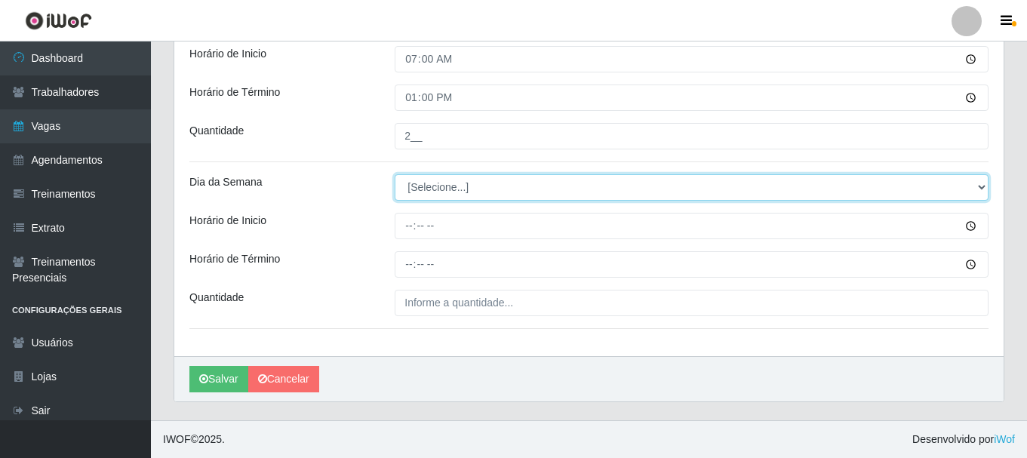
click at [984, 188] on select "[Selecione...] Segunda Terça Quarta Quinta Sexta Sábado Domingo" at bounding box center [692, 187] width 594 height 26
select select "6"
click at [395, 174] on select "[Selecione...] Segunda Terça Quarta Quinta Sexta Sábado Domingo" at bounding box center [692, 187] width 594 height 26
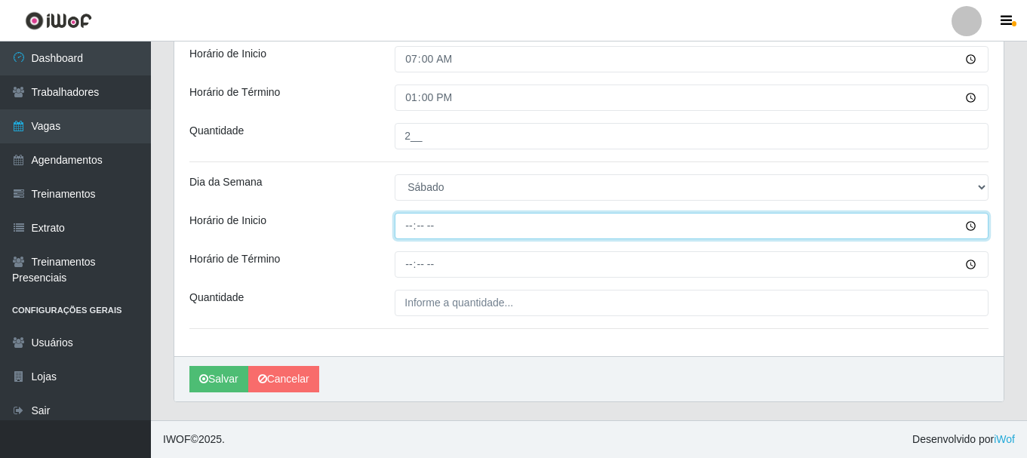
click at [415, 223] on input "Horário de Inicio" at bounding box center [692, 226] width 594 height 26
type input "11:00"
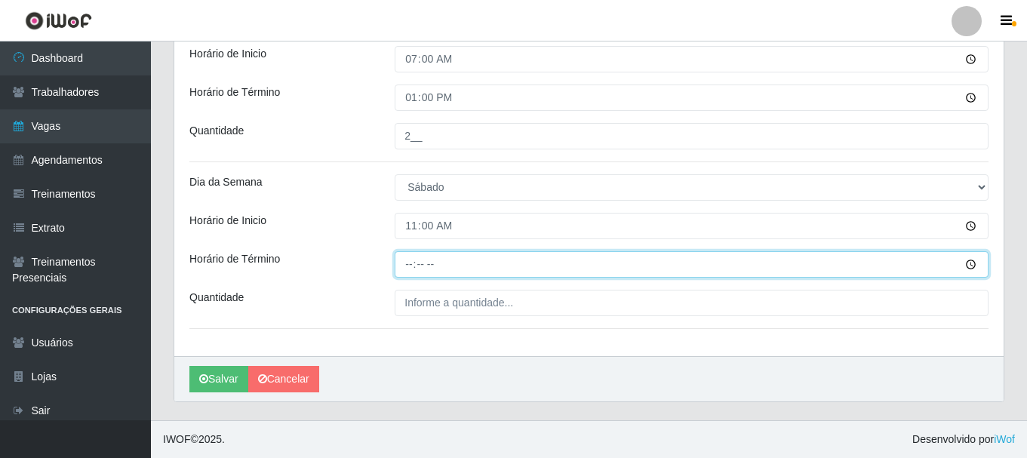
click at [409, 263] on input "Horário de Término" at bounding box center [692, 264] width 594 height 26
type input "17:00"
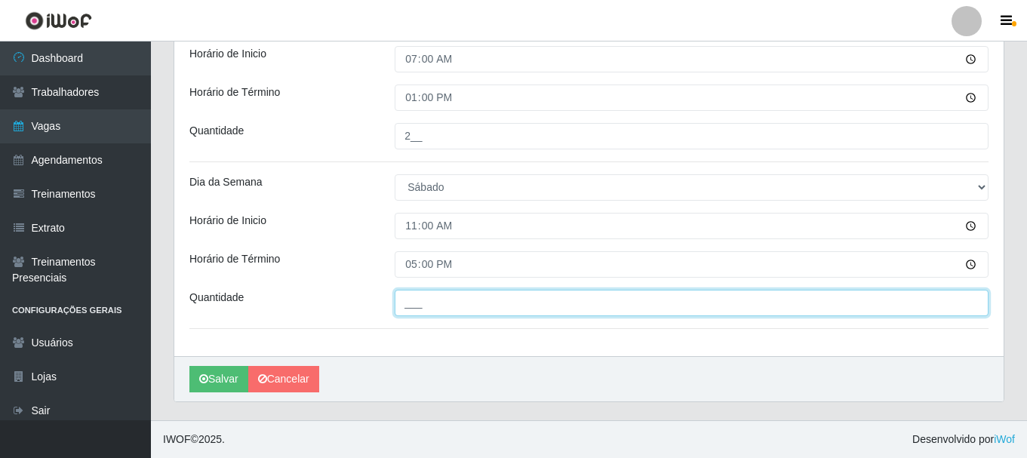
click at [469, 305] on input "___" at bounding box center [692, 303] width 594 height 26
type input "3__"
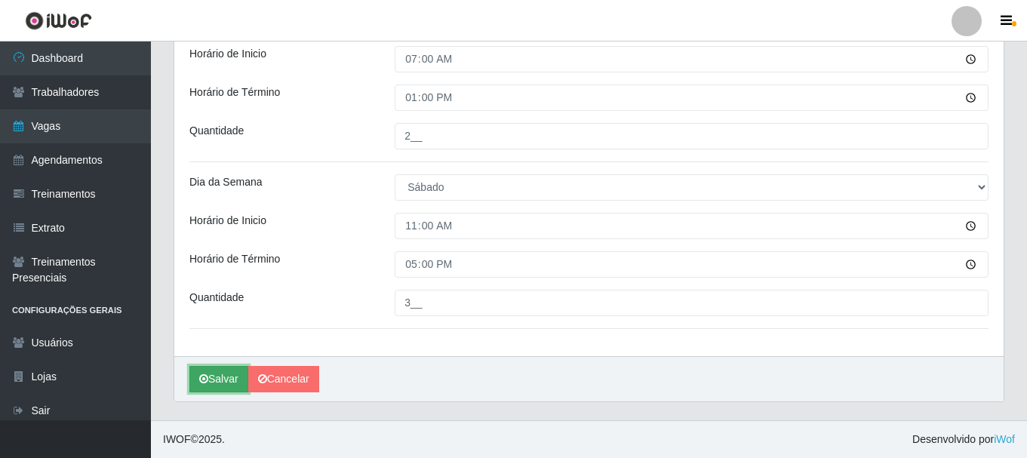
click at [220, 380] on button "Salvar" at bounding box center [218, 379] width 59 height 26
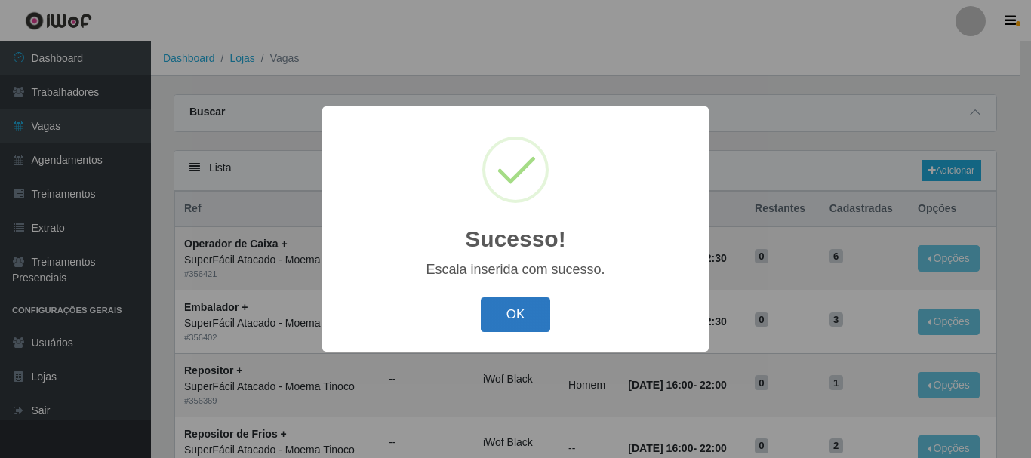
click at [515, 309] on button "OK" at bounding box center [516, 314] width 70 height 35
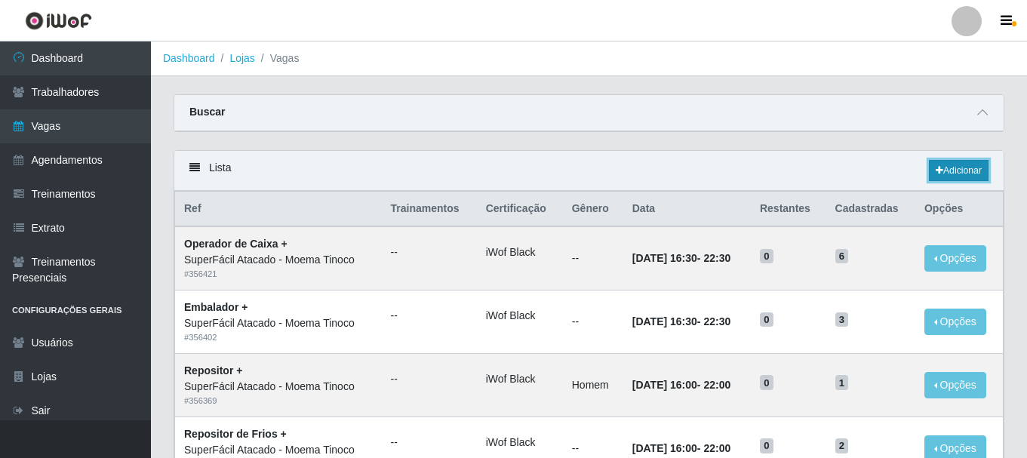
click at [949, 173] on link "Adicionar" at bounding box center [959, 170] width 60 height 21
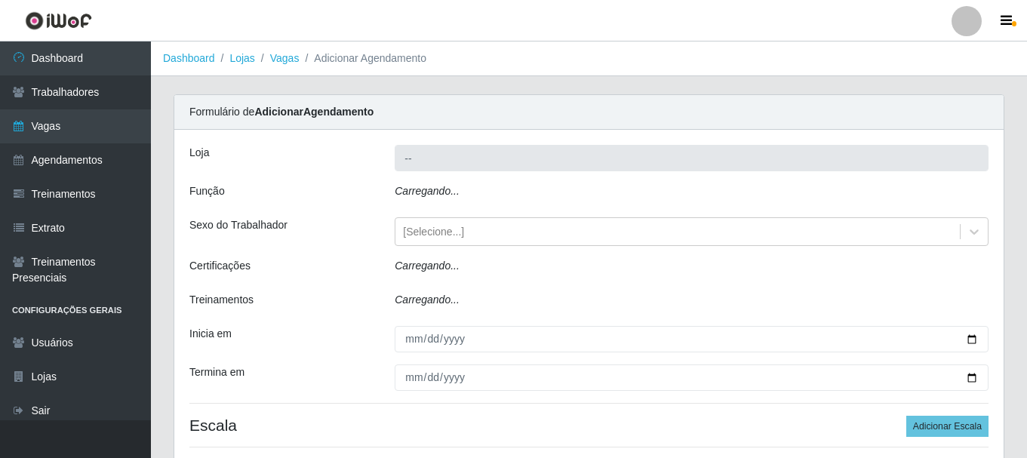
type input "SuperFácil Atacado - Moema Tinoco"
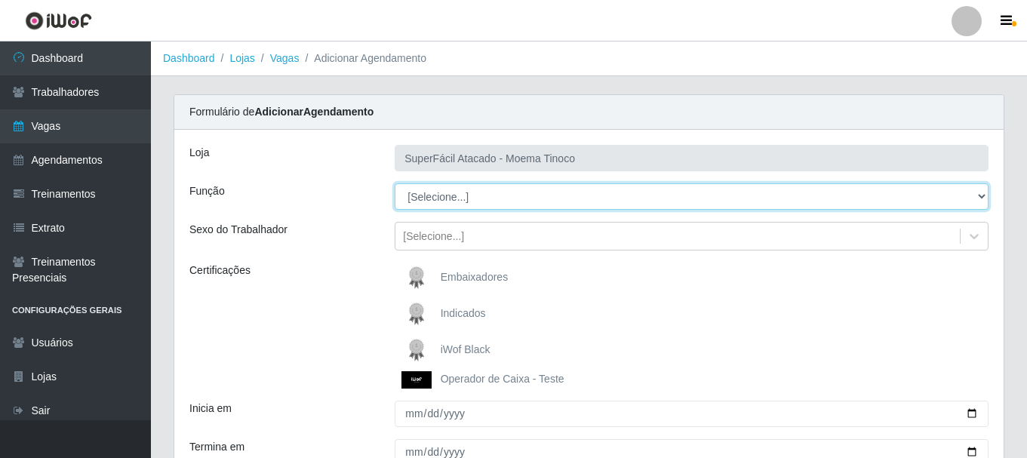
click at [982, 198] on select "[Selecione...] Embalador Embalador + Embalador ++ Operador de Caixa Operador de…" at bounding box center [692, 196] width 594 height 26
select select "70"
click at [395, 183] on select "[Selecione...] Embalador Embalador + Embalador ++ Operador de Caixa Operador de…" at bounding box center [692, 196] width 594 height 26
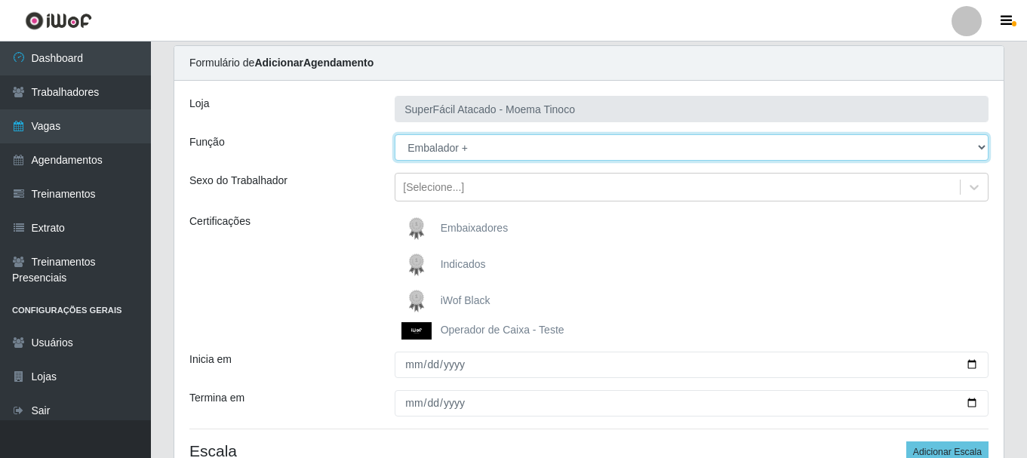
scroll to position [75, 0]
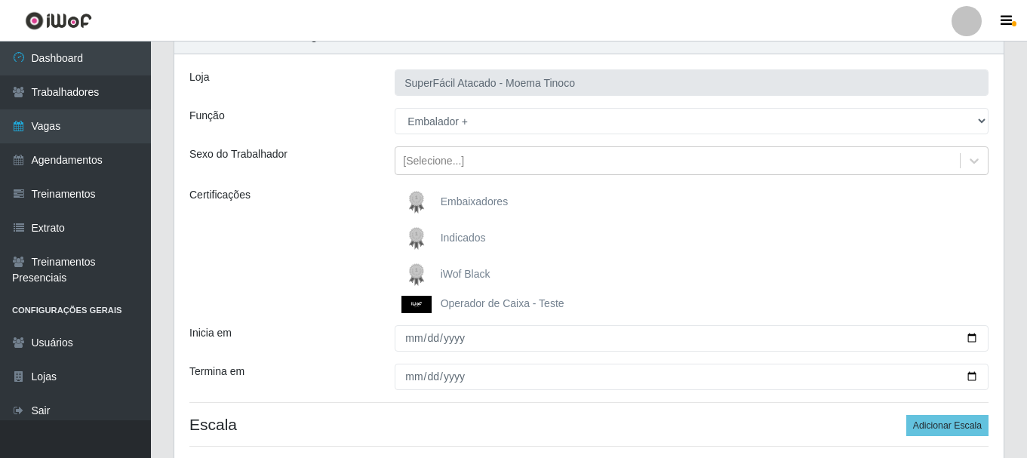
click at [434, 269] on img at bounding box center [419, 275] width 36 height 30
click at [0, 0] on input "iWof Black" at bounding box center [0, 0] width 0 height 0
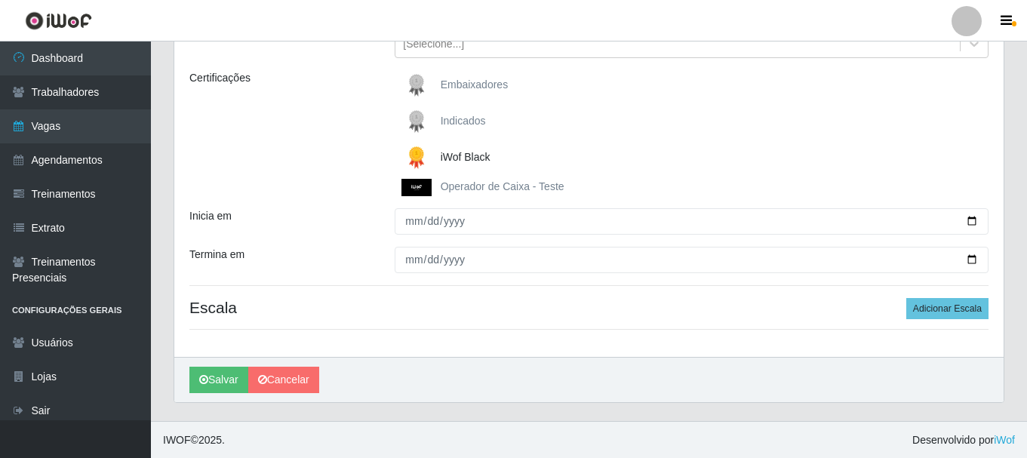
scroll to position [194, 0]
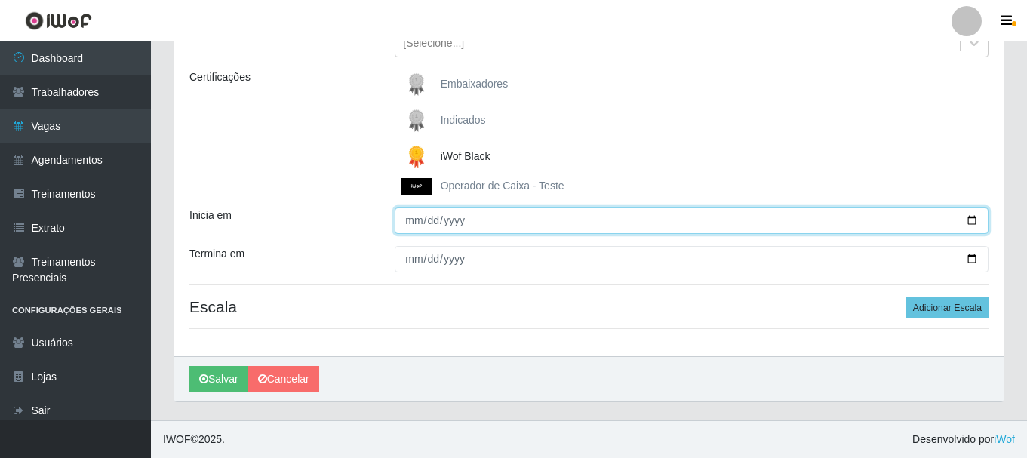
click at [973, 221] on input "Inicia em" at bounding box center [692, 221] width 594 height 26
type input "[DATE]"
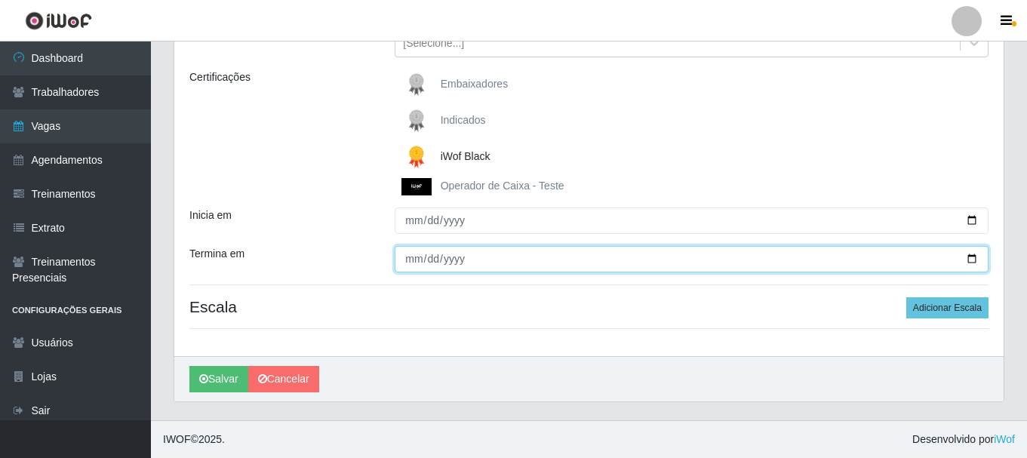
click at [976, 257] on input "Termina em" at bounding box center [692, 259] width 594 height 26
type input "[DATE]"
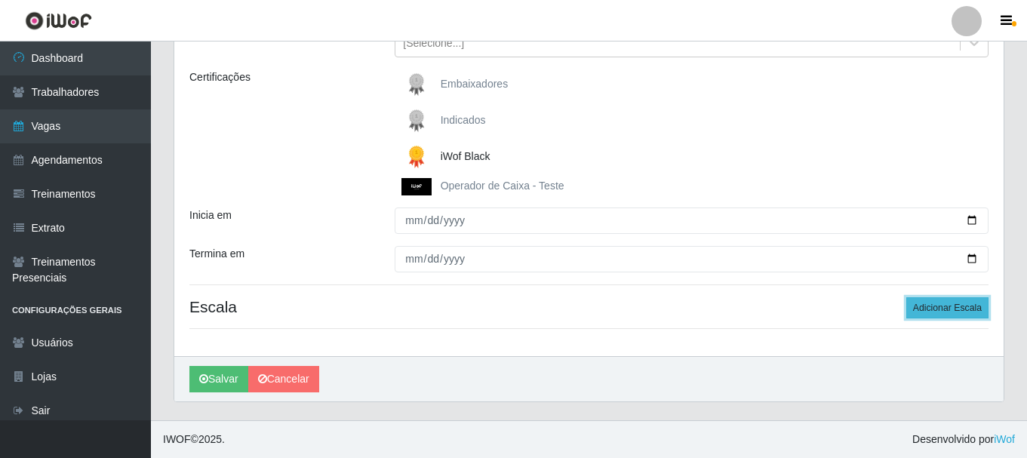
click at [941, 308] on button "Adicionar Escala" at bounding box center [947, 307] width 82 height 21
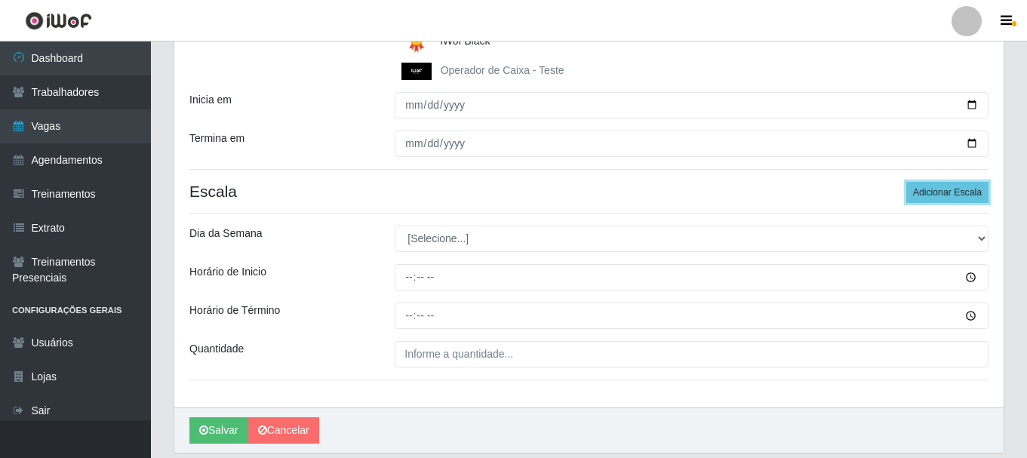
scroll to position [345, 0]
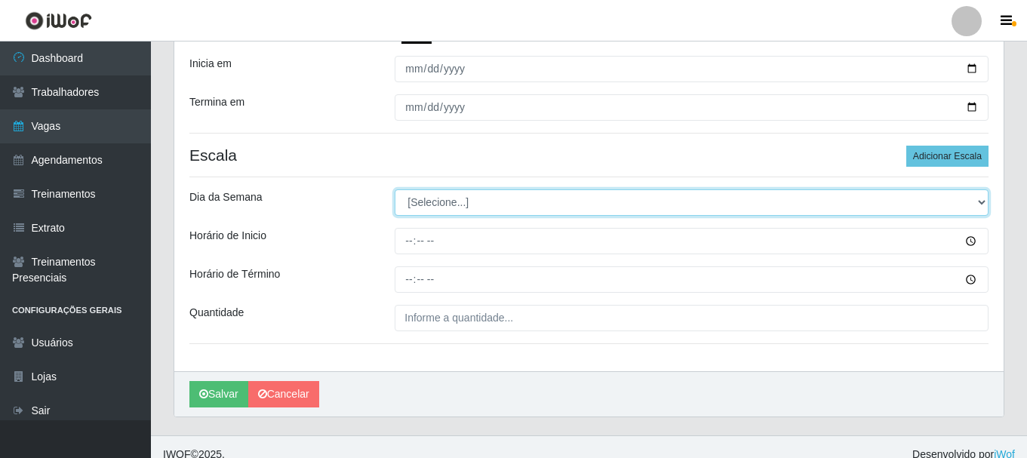
click at [980, 201] on select "[Selecione...] Segunda Terça Quarta Quinta Sexta Sábado Domingo" at bounding box center [692, 202] width 594 height 26
select select "6"
click at [395, 189] on select "[Selecione...] Segunda Terça Quarta Quinta Sexta Sábado Domingo" at bounding box center [692, 202] width 594 height 26
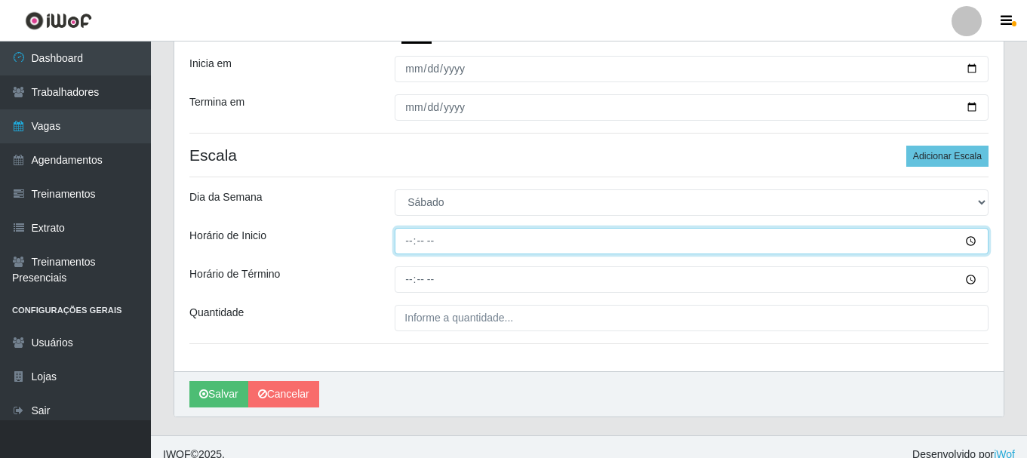
click at [410, 237] on input "Horário de Inicio" at bounding box center [692, 241] width 594 height 26
type input "07:00"
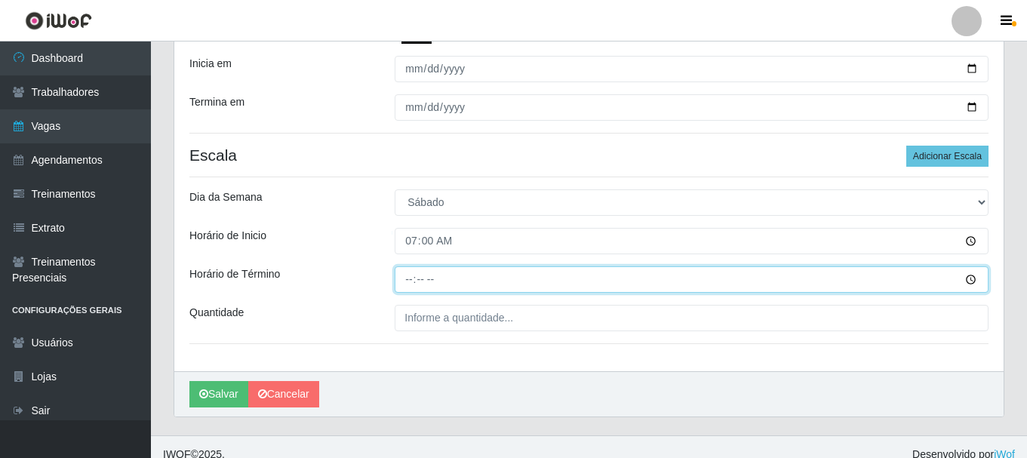
click at [413, 276] on input "Horário de Término" at bounding box center [692, 279] width 594 height 26
type input "13:00"
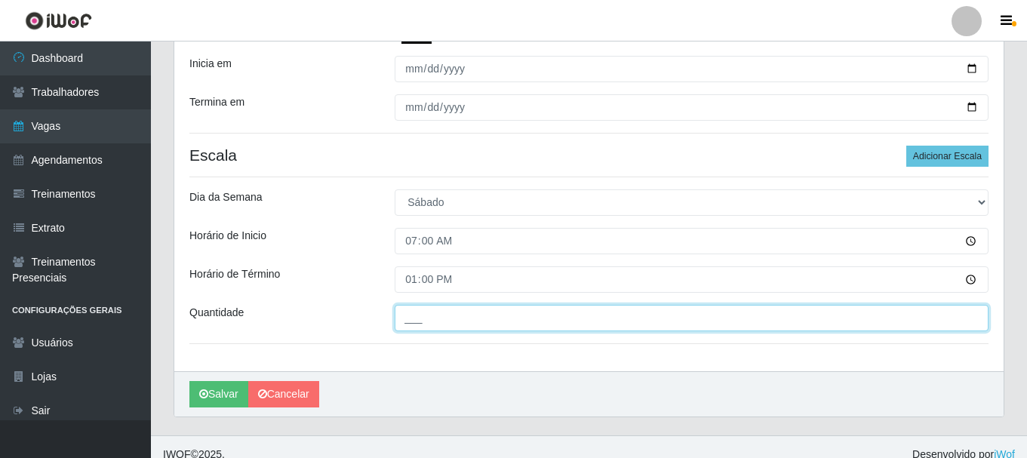
click at [536, 317] on input "___" at bounding box center [692, 318] width 594 height 26
type input "3__"
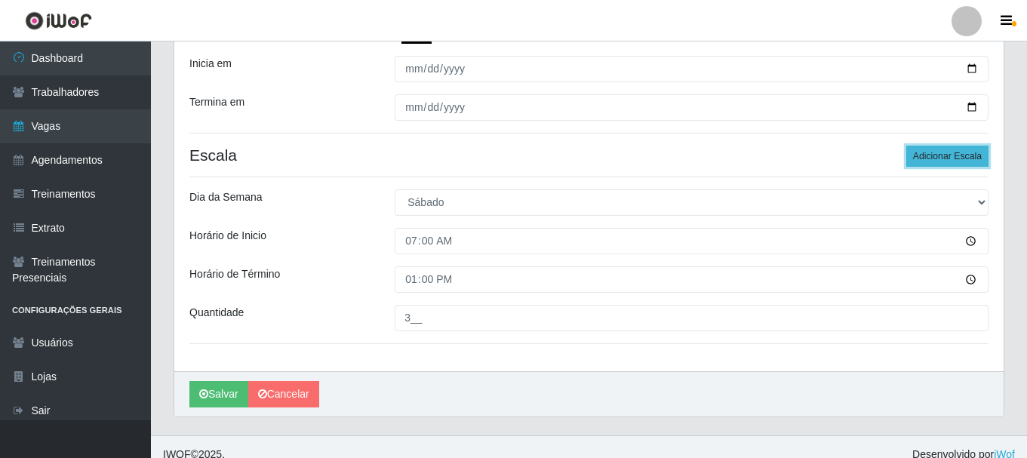
click at [951, 155] on button "Adicionar Escala" at bounding box center [947, 156] width 82 height 21
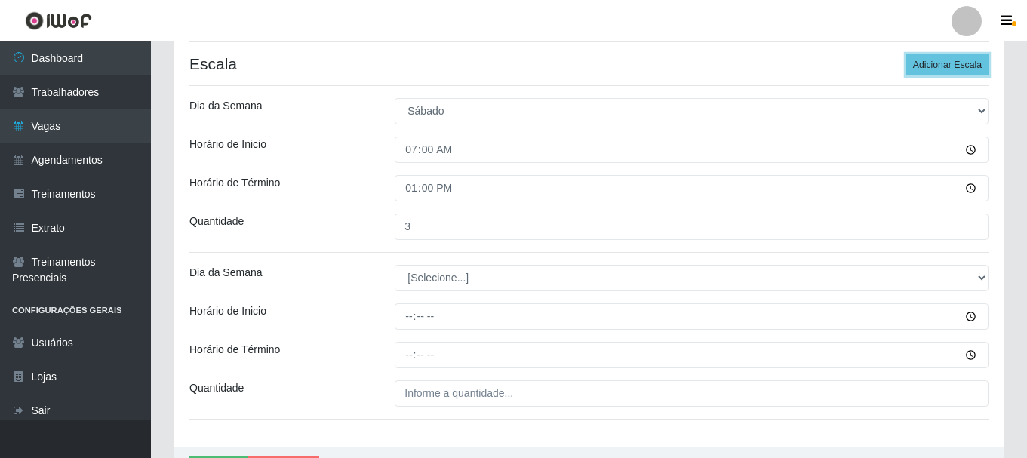
scroll to position [496, 0]
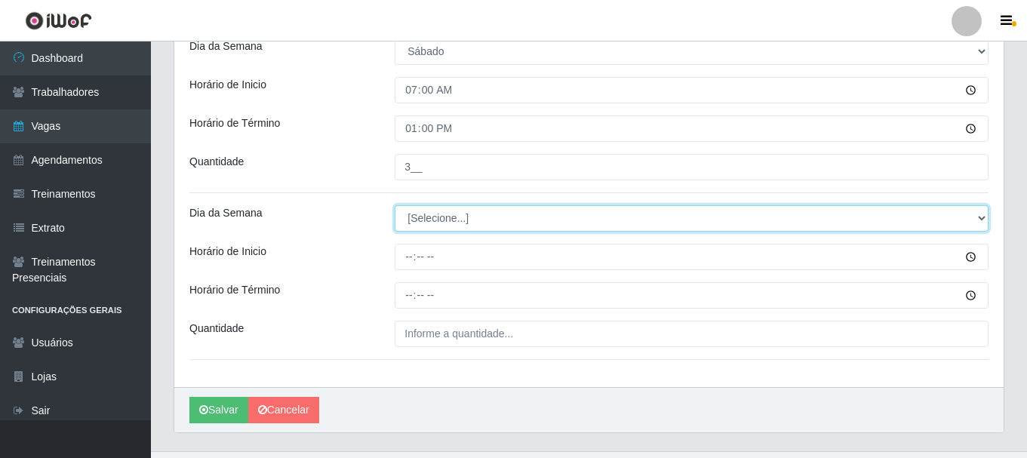
click at [982, 219] on select "[Selecione...] Segunda Terça Quarta Quinta Sexta Sábado Domingo" at bounding box center [692, 218] width 594 height 26
select select "6"
click at [395, 205] on select "[Selecione...] Segunda Terça Quarta Quinta Sexta Sábado Domingo" at bounding box center [692, 218] width 594 height 26
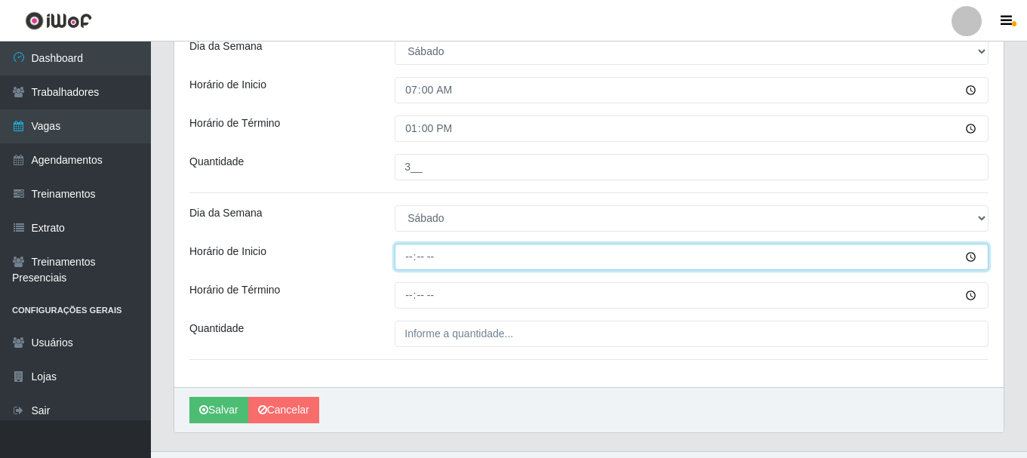
click at [407, 251] on input "Horário de Inicio" at bounding box center [692, 257] width 594 height 26
type input "11:00"
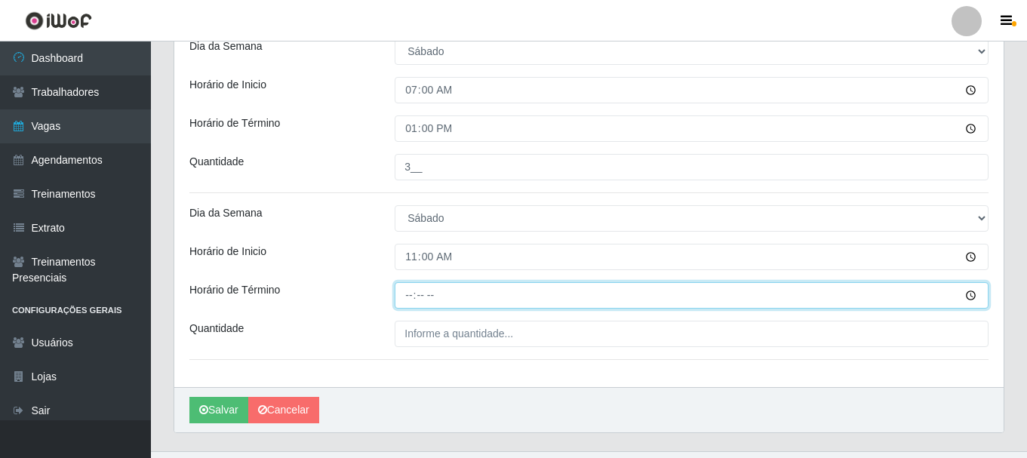
click at [413, 297] on input "Horário de Término" at bounding box center [692, 295] width 594 height 26
type input "17:00"
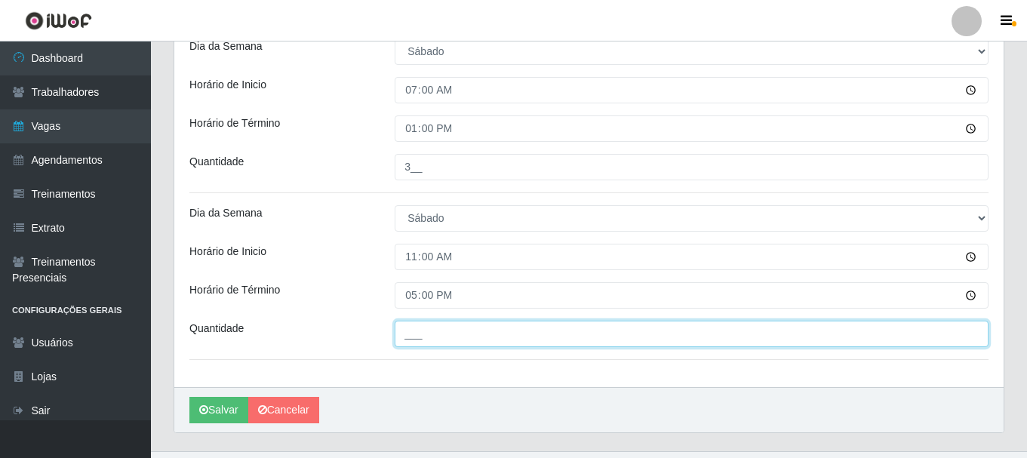
click at [413, 334] on input "___" at bounding box center [692, 334] width 594 height 26
type input "2__"
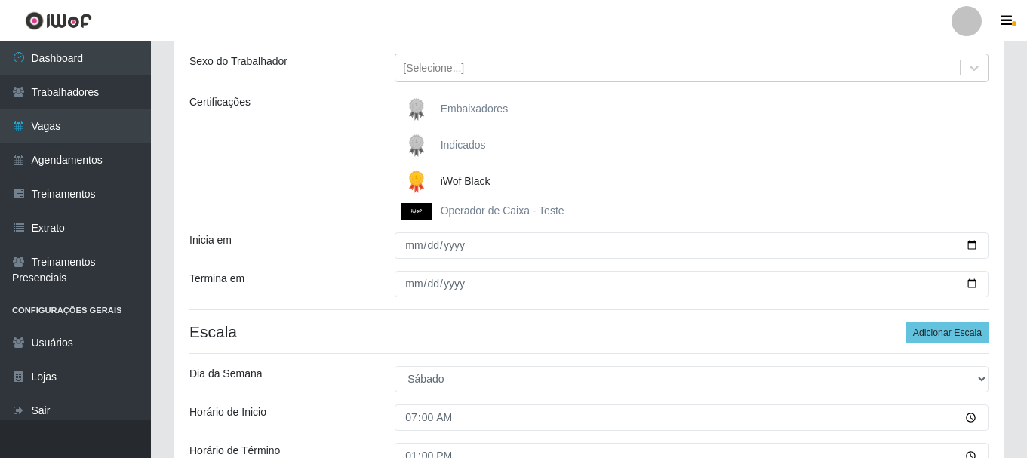
scroll to position [118, 0]
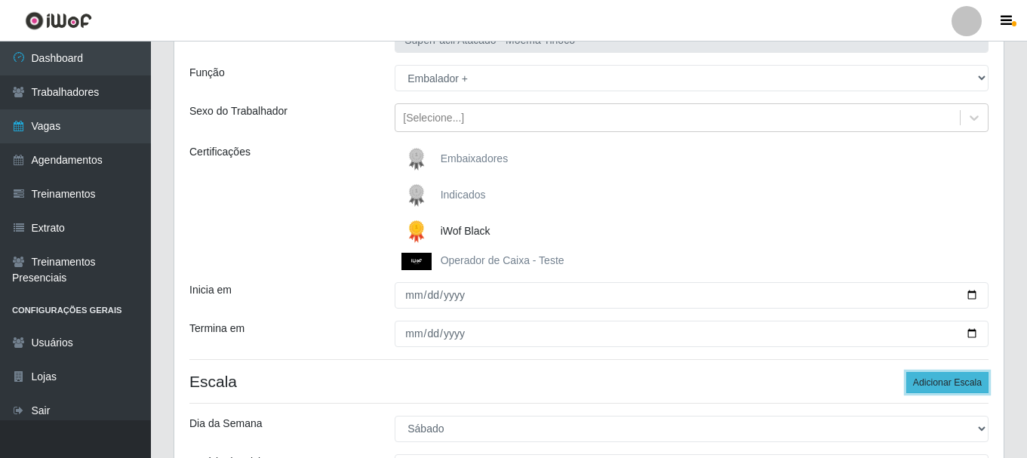
click at [945, 386] on button "Adicionar Escala" at bounding box center [947, 382] width 82 height 21
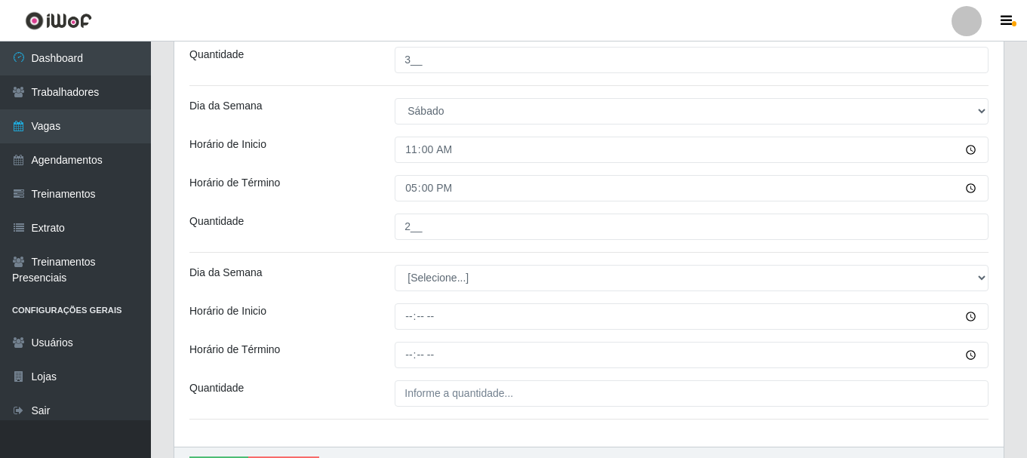
scroll to position [647, 0]
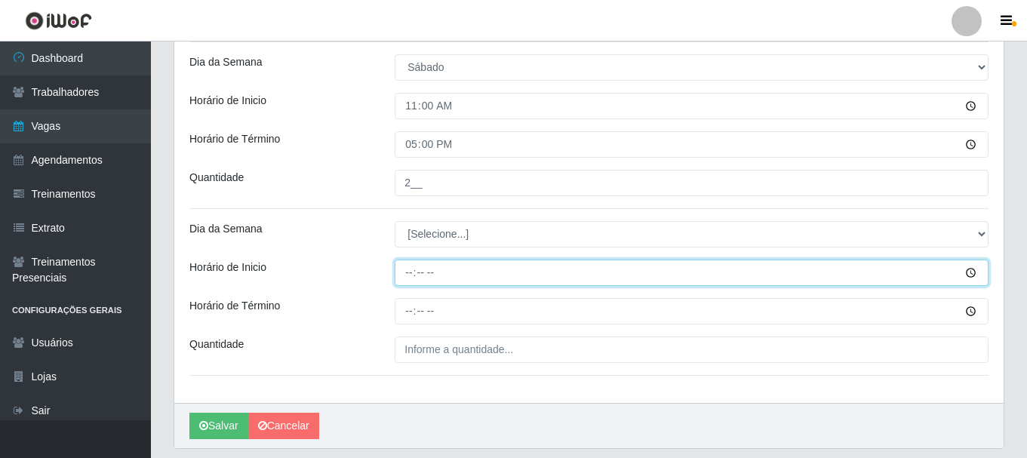
click at [412, 271] on input "Horário de Inicio" at bounding box center [692, 273] width 594 height 26
type input "16:30"
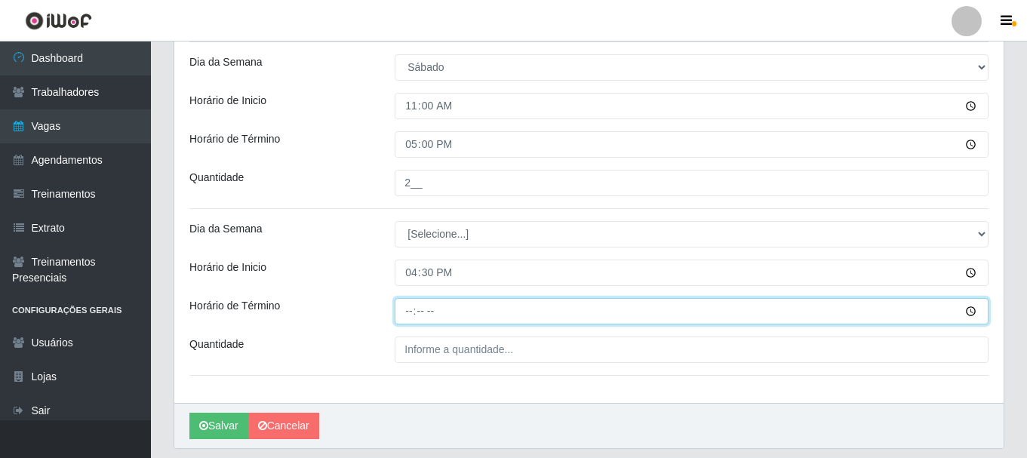
click at [410, 307] on input "Horário de Término" at bounding box center [692, 311] width 594 height 26
type input "22:30"
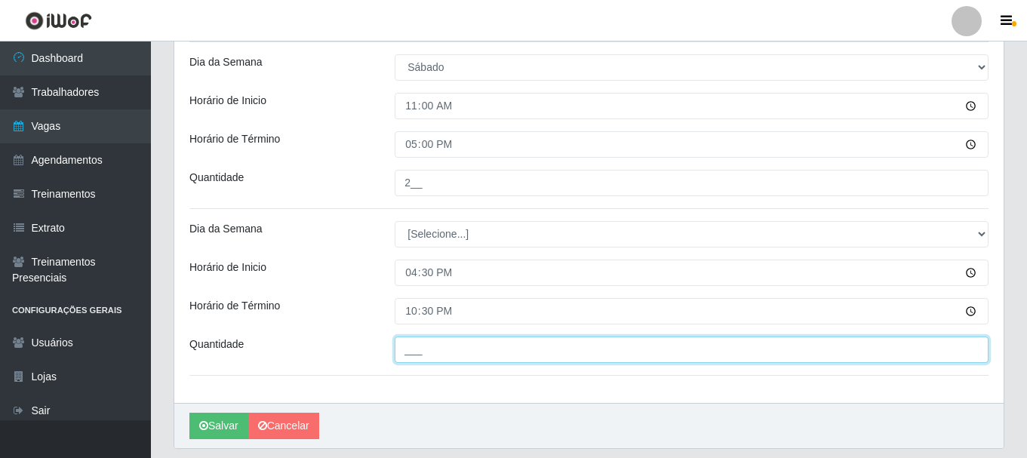
click at [449, 349] on input "___" at bounding box center [692, 350] width 594 height 26
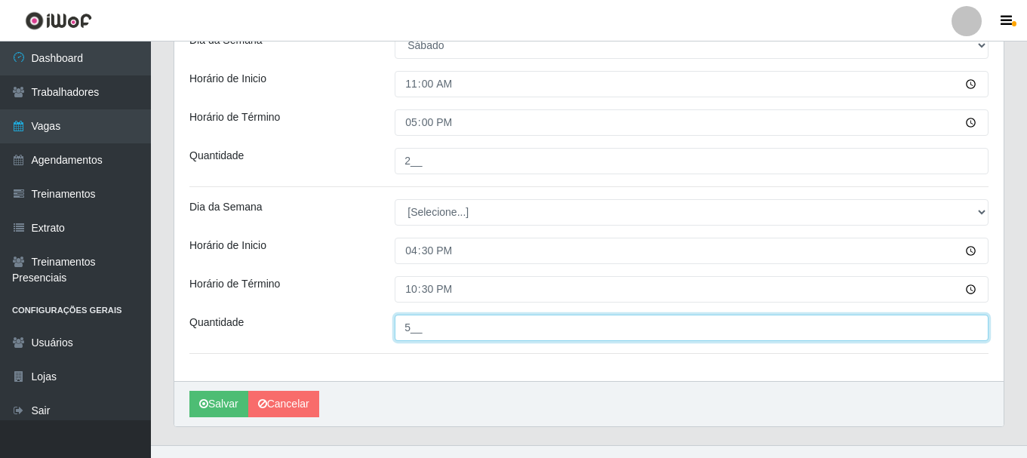
scroll to position [694, 0]
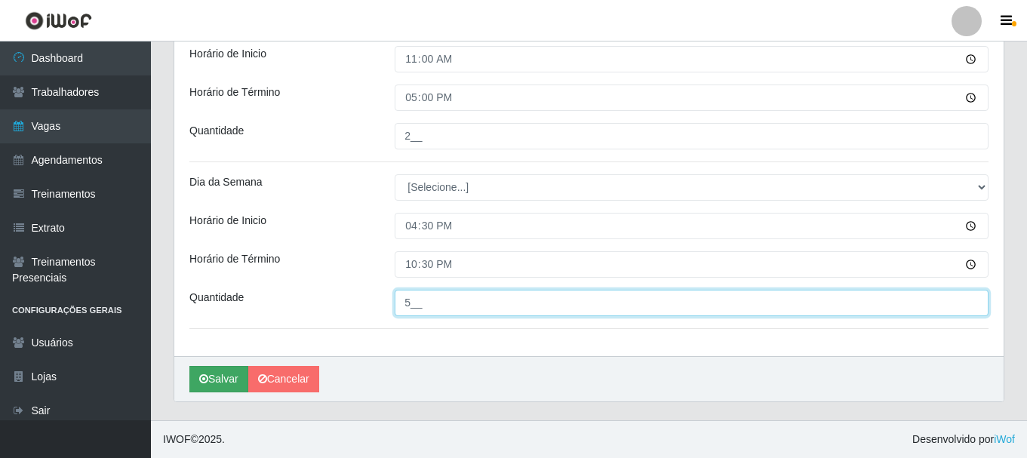
type input "5__"
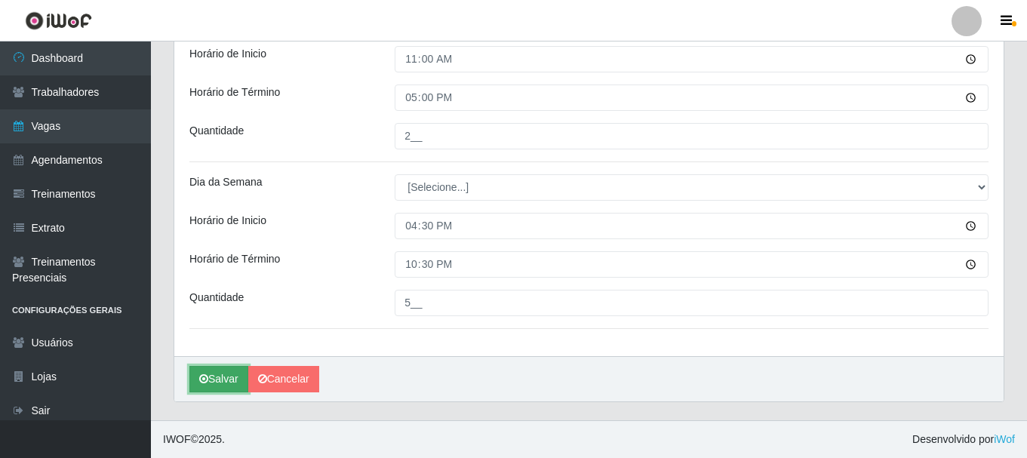
click at [222, 381] on button "Salvar" at bounding box center [218, 379] width 59 height 26
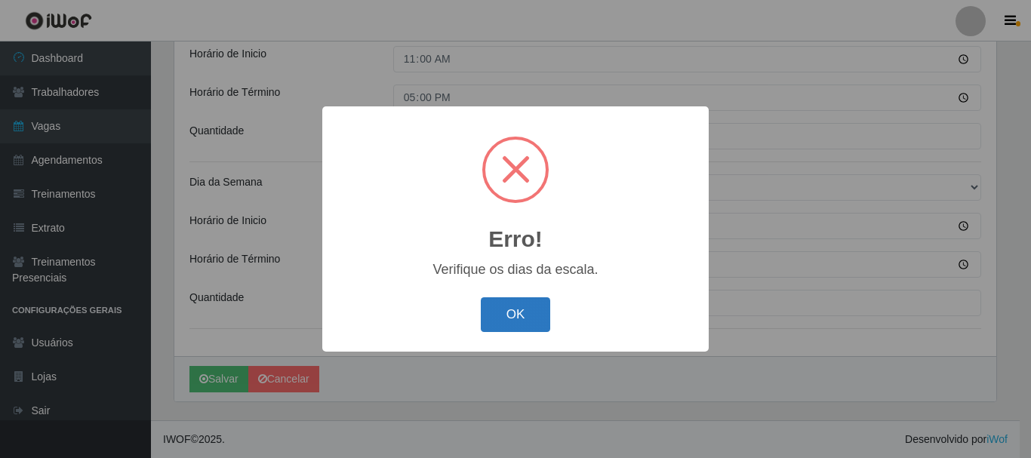
click at [508, 321] on button "OK" at bounding box center [516, 314] width 70 height 35
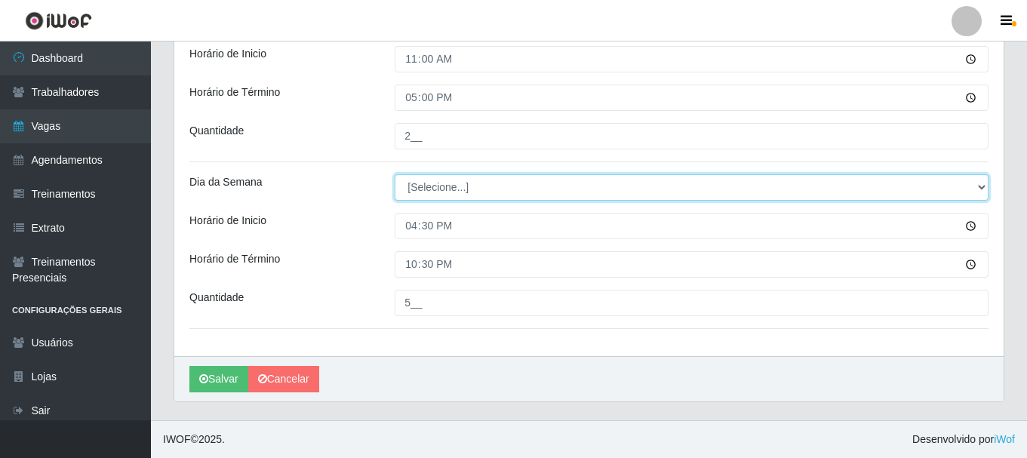
click at [979, 186] on select "[Selecione...] Segunda Terça Quarta Quinta Sexta Sábado Domingo" at bounding box center [692, 187] width 594 height 26
select select "6"
click at [395, 174] on select "[Selecione...] Segunda Terça Quarta Quinta Sexta Sábado Domingo" at bounding box center [692, 187] width 594 height 26
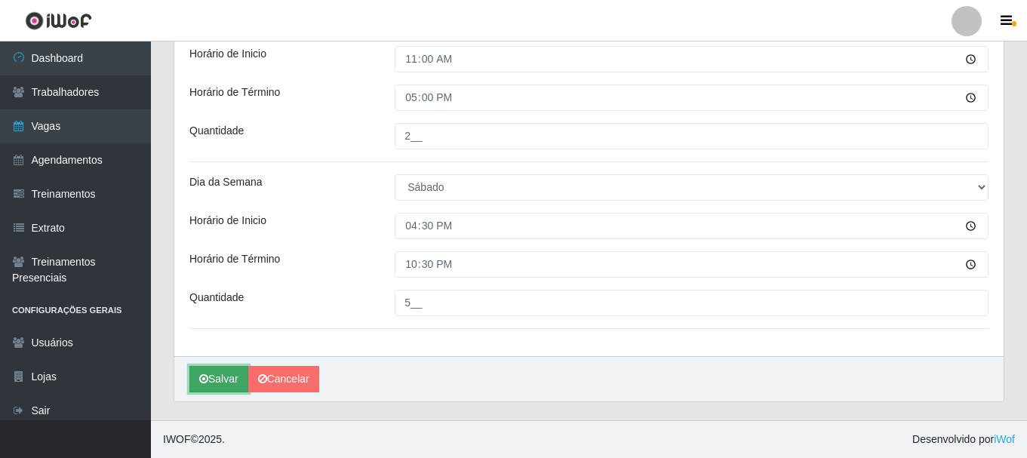
click at [221, 377] on button "Salvar" at bounding box center [218, 379] width 59 height 26
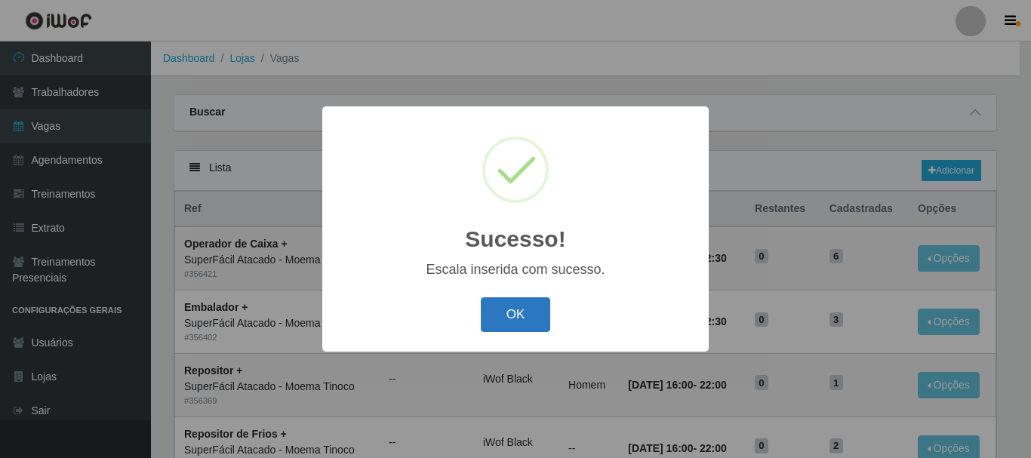
click at [522, 319] on button "OK" at bounding box center [516, 314] width 70 height 35
